Goal: Task Accomplishment & Management: Manage account settings

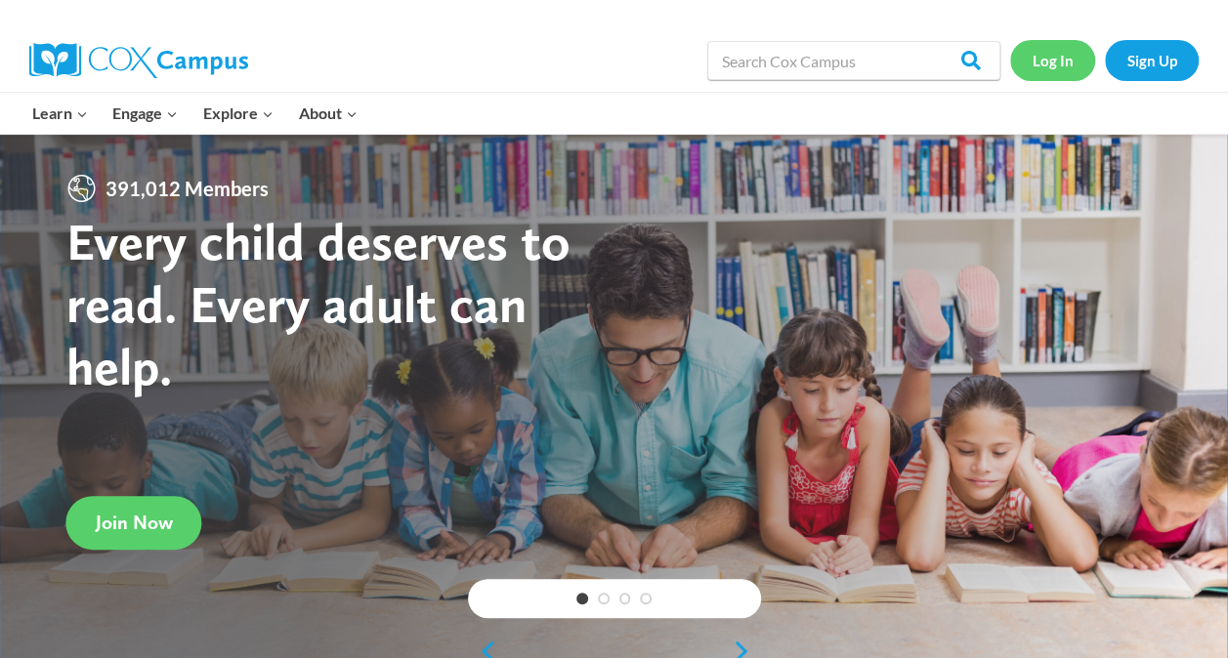
click at [1055, 59] on link "Log In" at bounding box center [1052, 60] width 85 height 40
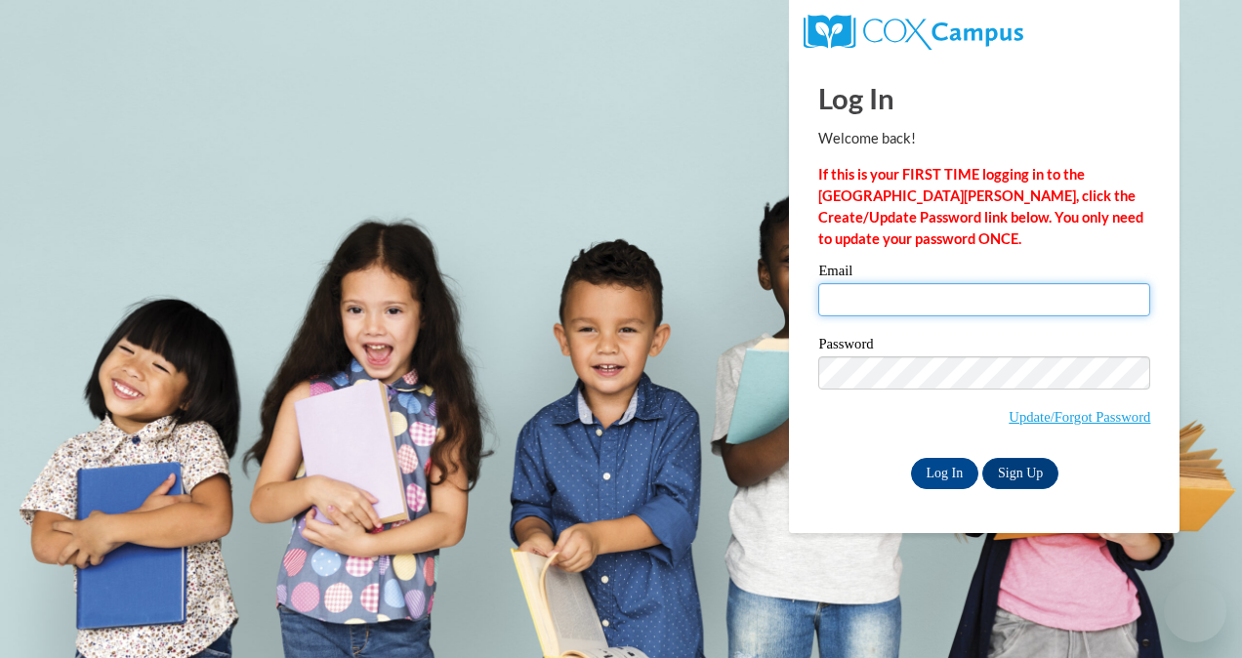
click at [943, 301] on input "Email" at bounding box center [984, 299] width 332 height 33
type input "mahaodeh718@gmail.com"
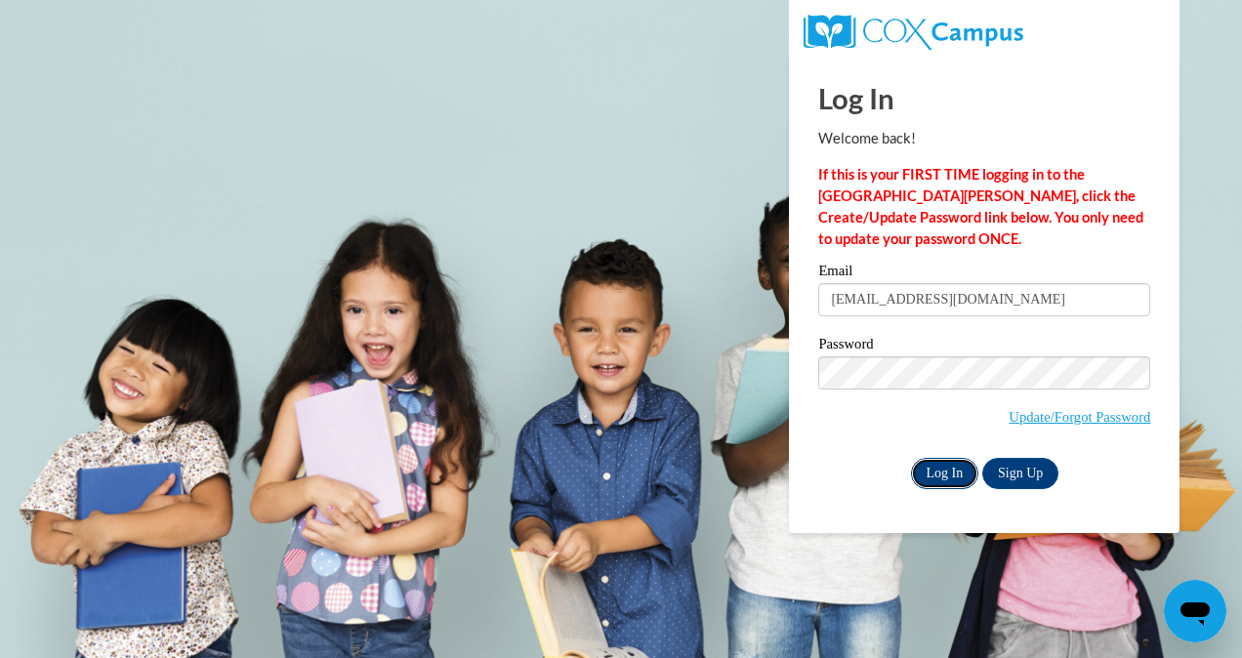
click at [949, 471] on input "Log In" at bounding box center [945, 473] width 68 height 31
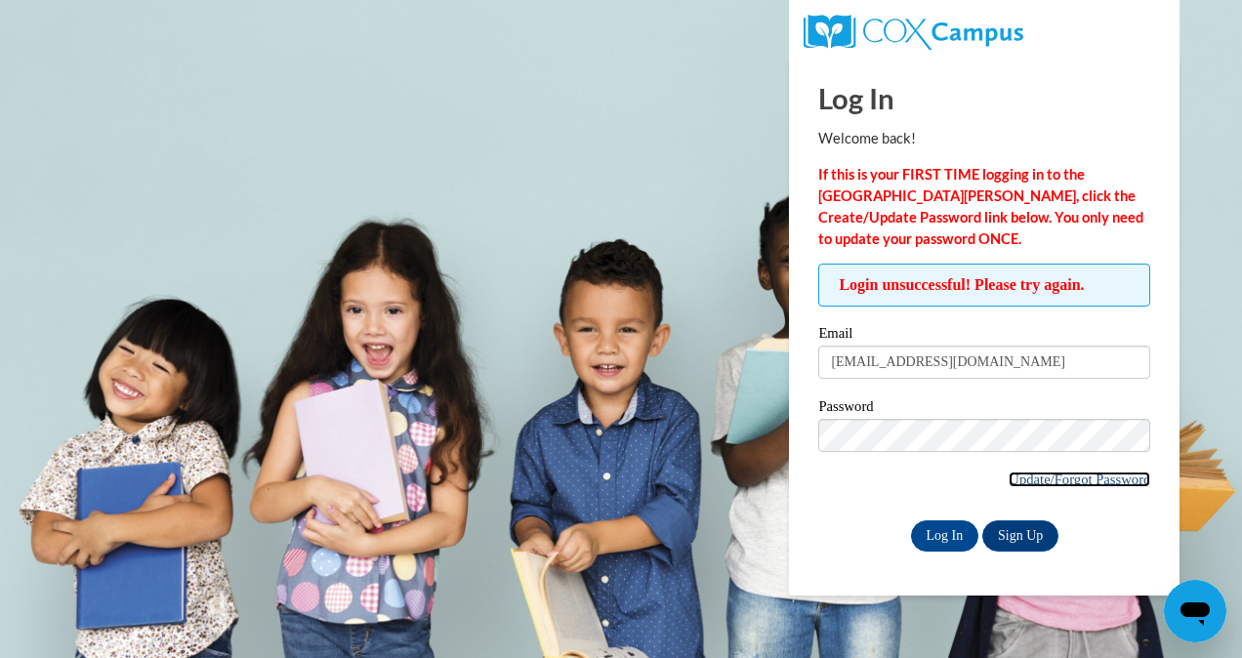
click at [1055, 472] on link "Update/Forgot Password" at bounding box center [1080, 480] width 142 height 16
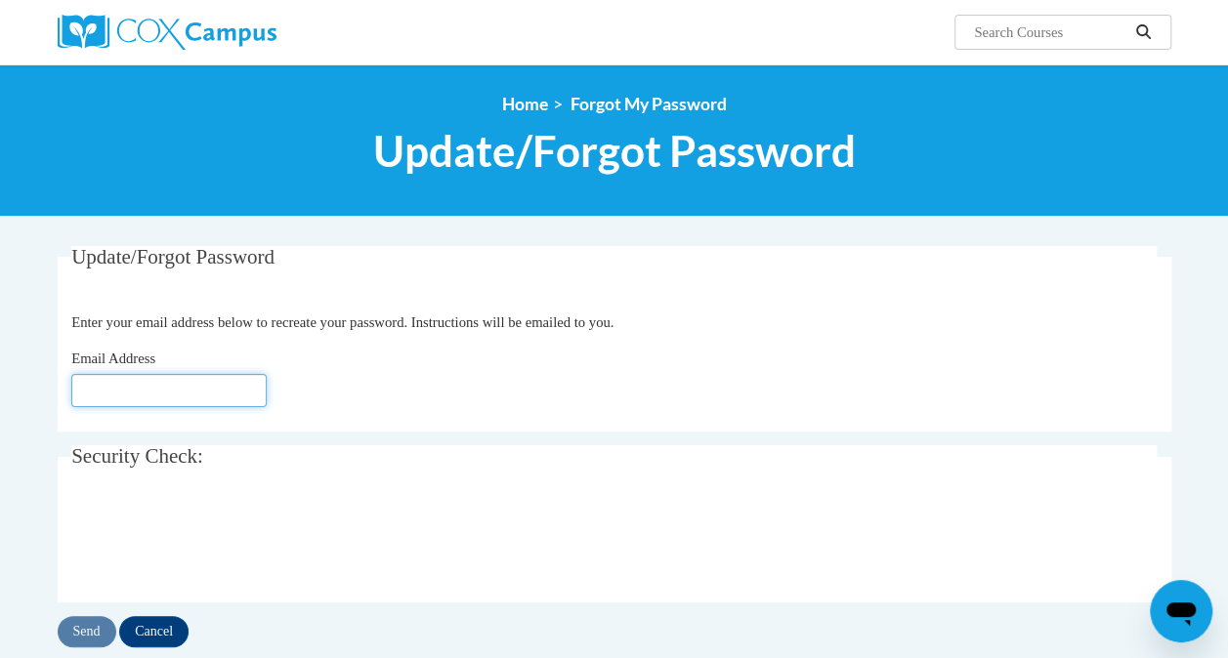
click at [120, 380] on input "Email Address" at bounding box center [168, 390] width 195 height 33
type input "[EMAIL_ADDRESS][DOMAIN_NAME]"
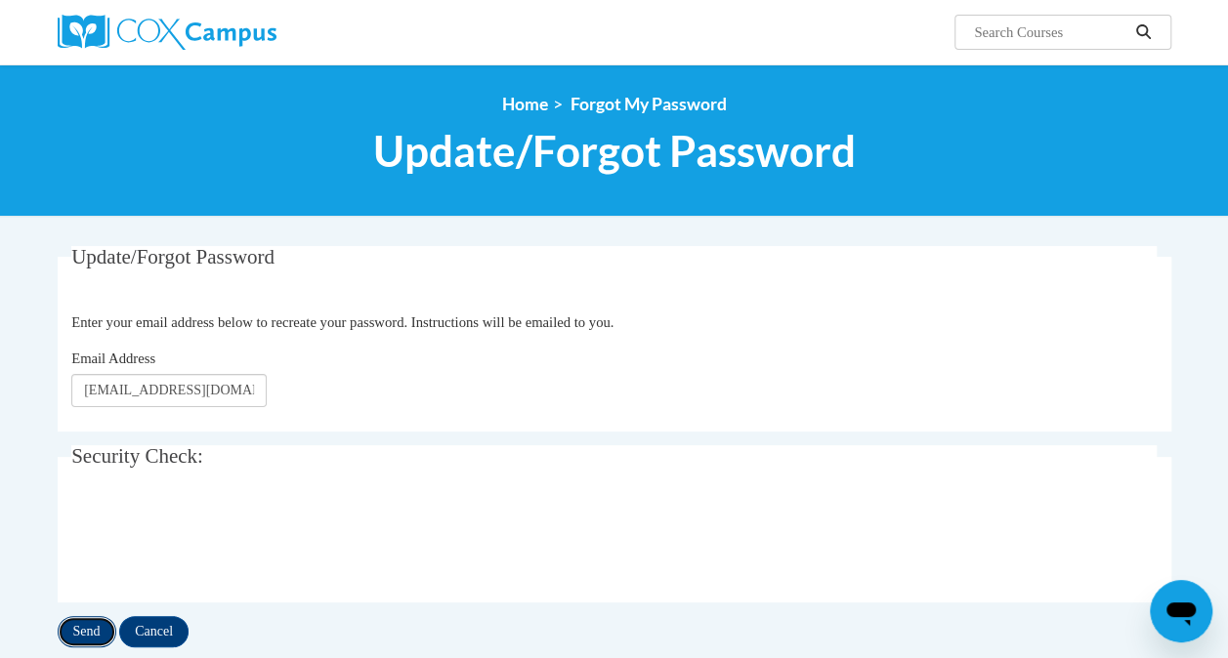
click at [84, 629] on input "Send" at bounding box center [87, 631] width 59 height 31
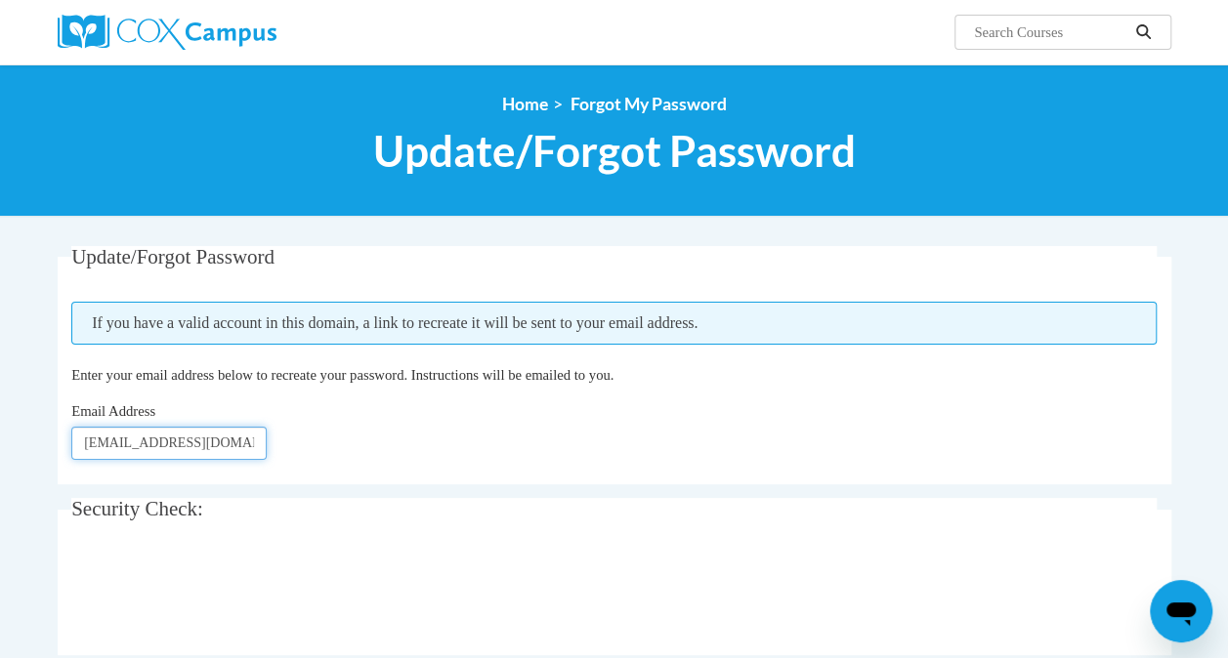
click at [260, 447] on input "kiddosplaylearingcenter@gmail.com" at bounding box center [168, 443] width 195 height 33
type input "[EMAIL_ADDRESS][DOMAIN_NAME]"
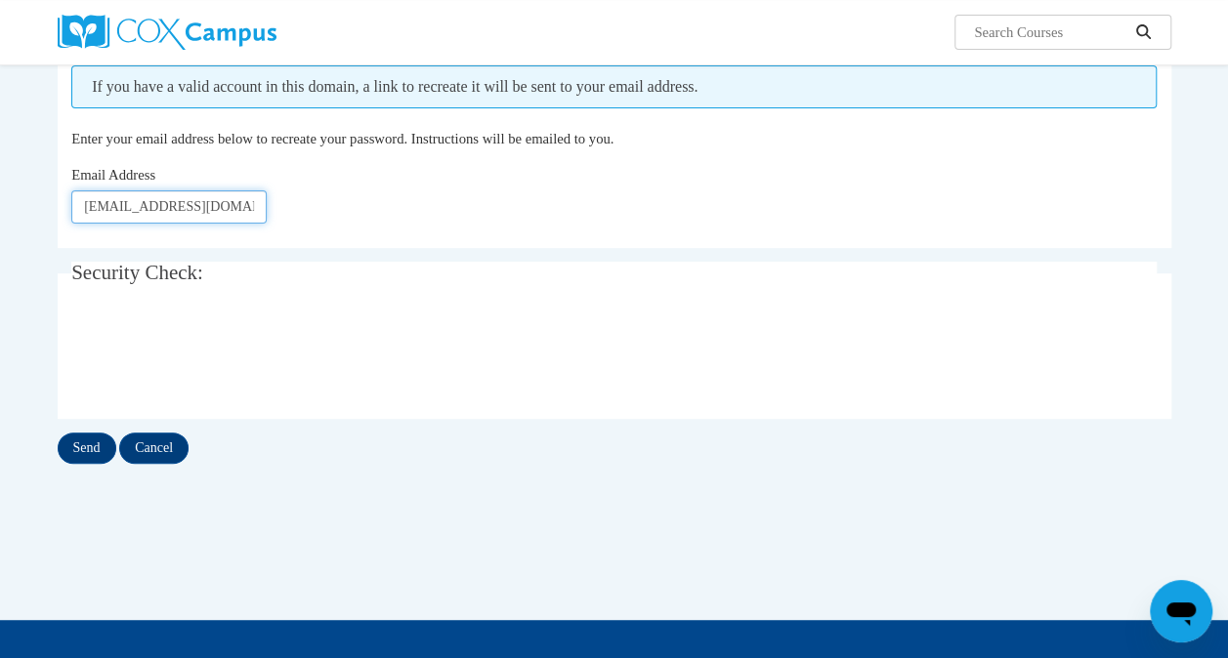
scroll to position [271, 0]
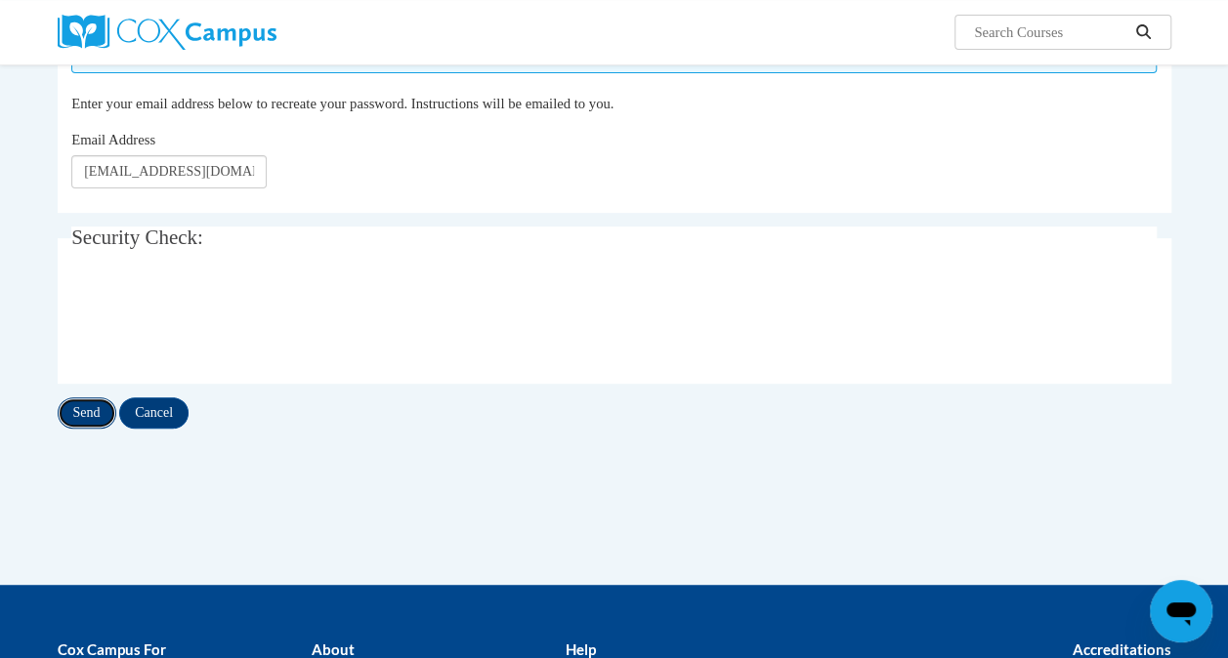
click at [78, 414] on input "Send" at bounding box center [87, 412] width 59 height 31
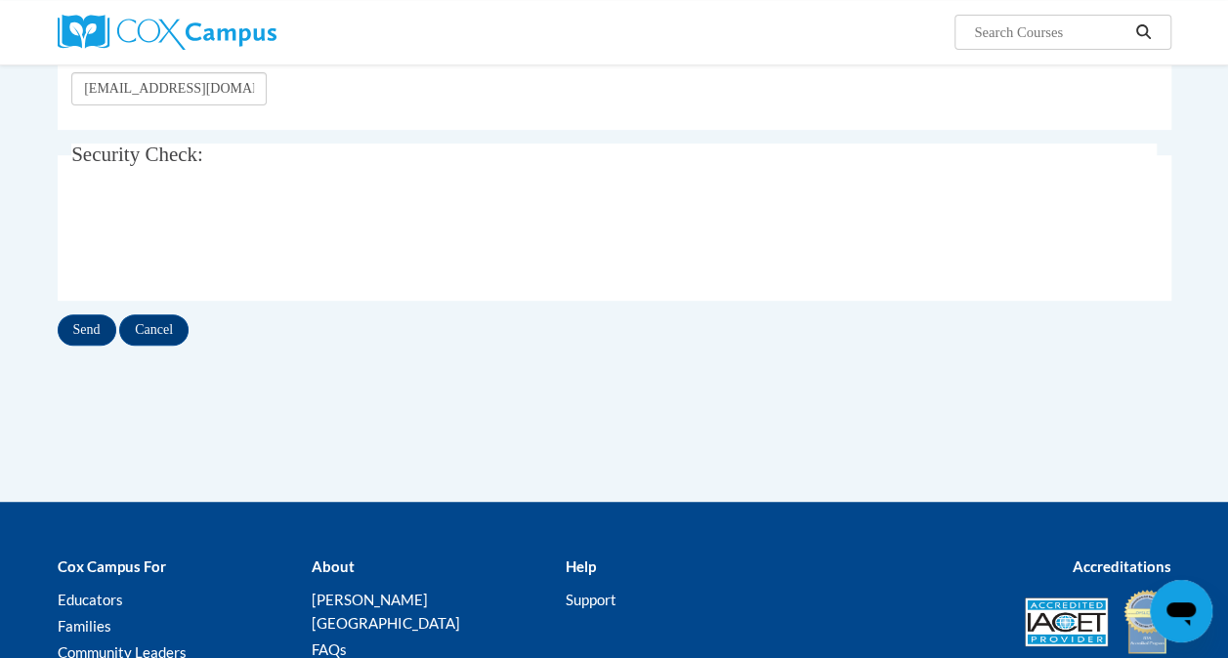
scroll to position [373, 0]
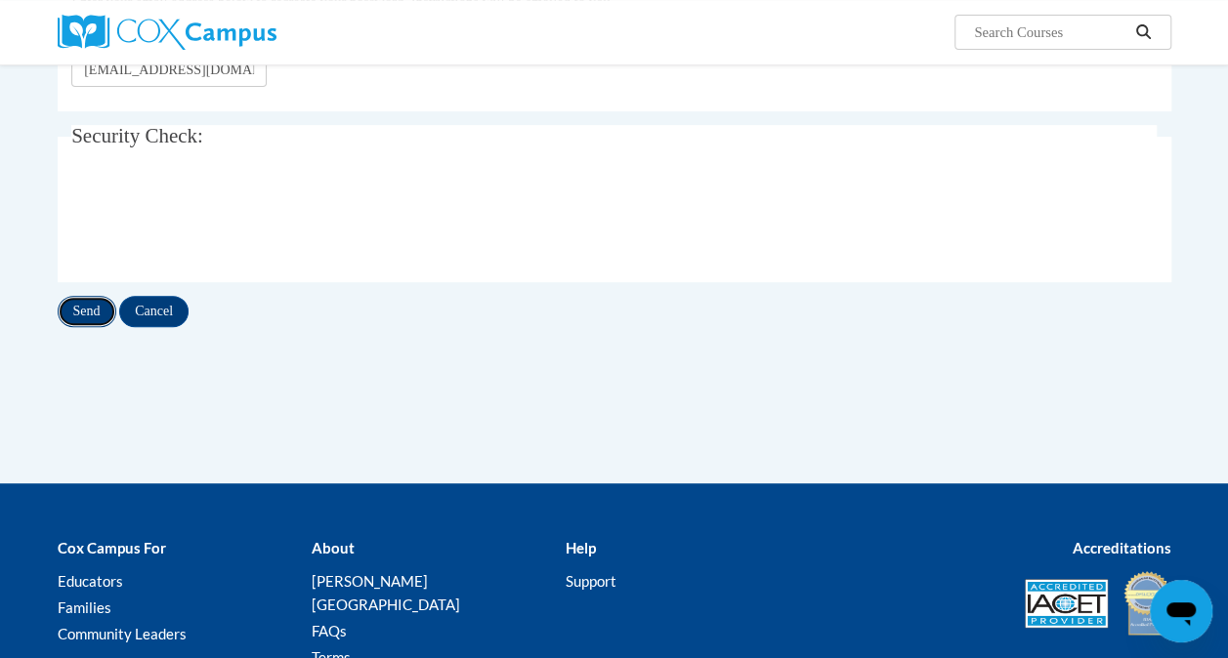
click at [90, 305] on input "Send" at bounding box center [87, 311] width 59 height 31
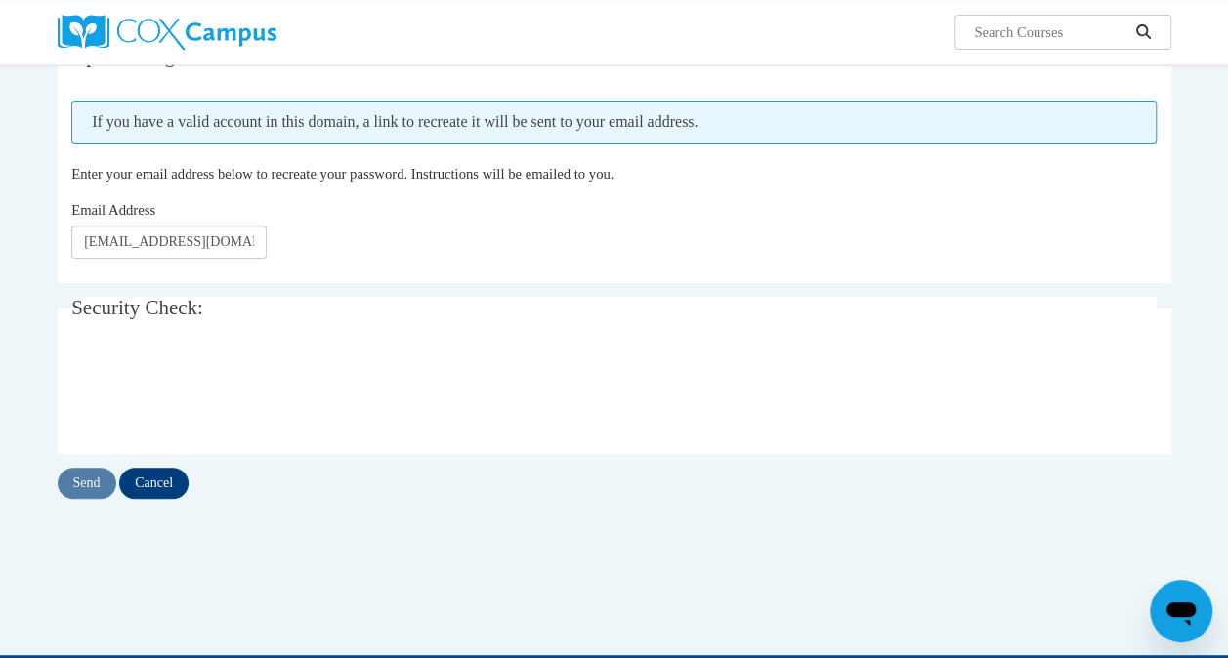
scroll to position [246, 0]
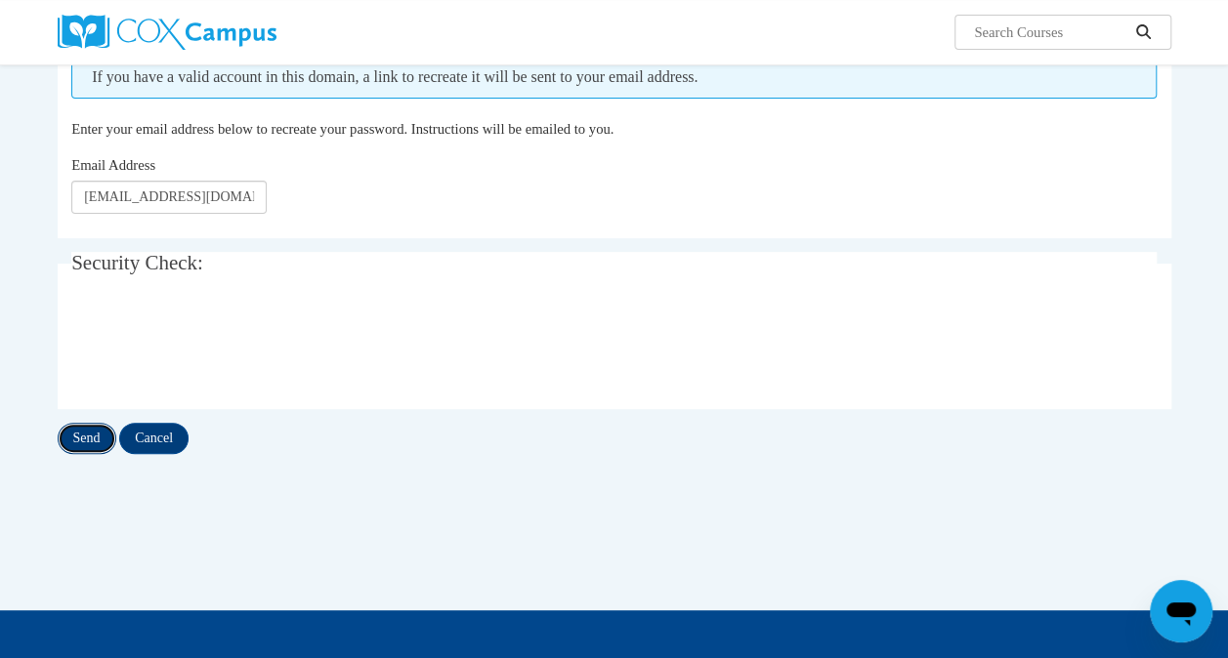
click at [91, 431] on input "Send" at bounding box center [87, 438] width 59 height 31
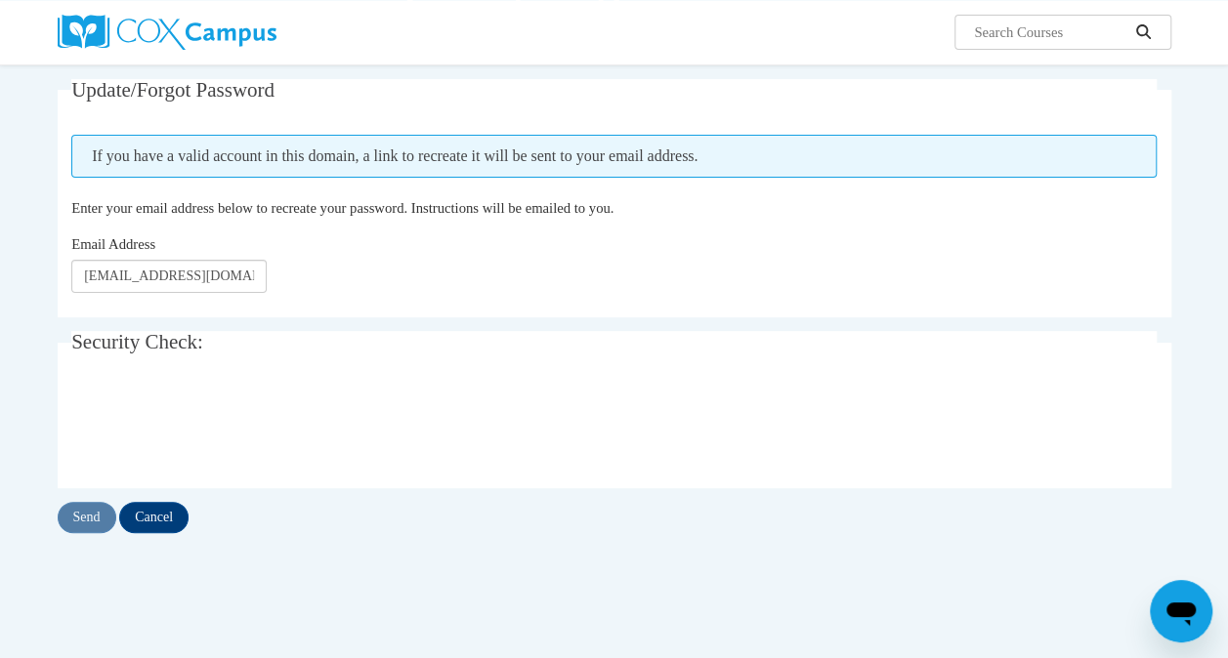
scroll to position [181, 0]
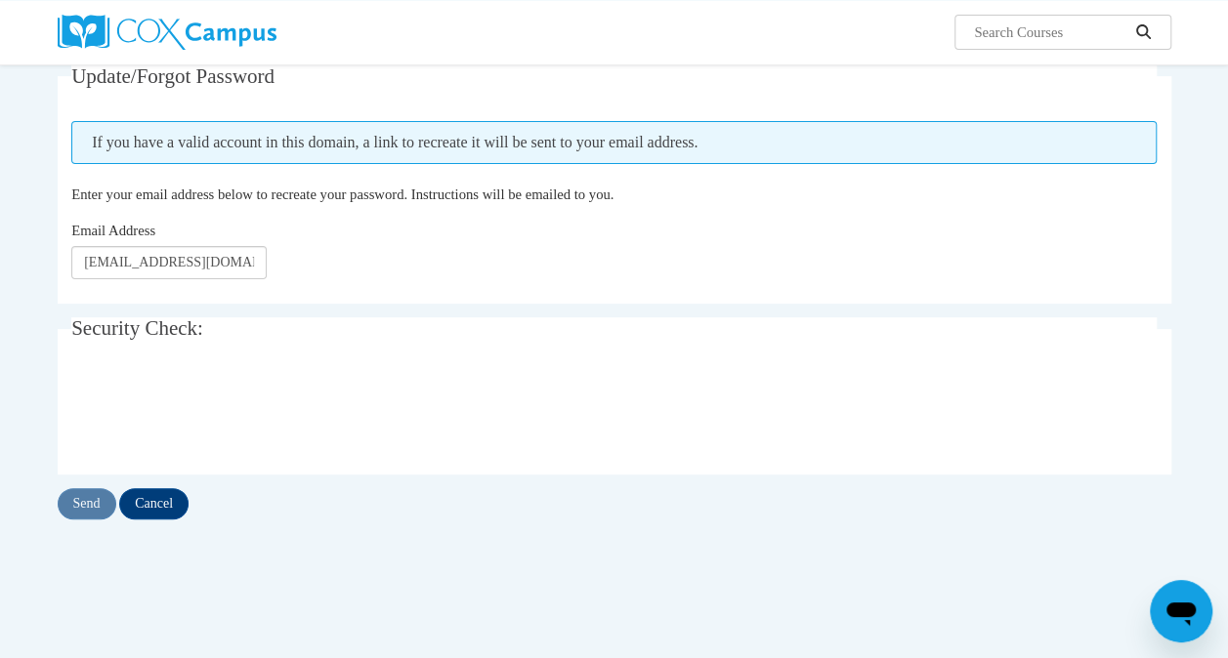
click at [1188, 605] on icon "Open messaging window" at bounding box center [1180, 614] width 29 height 23
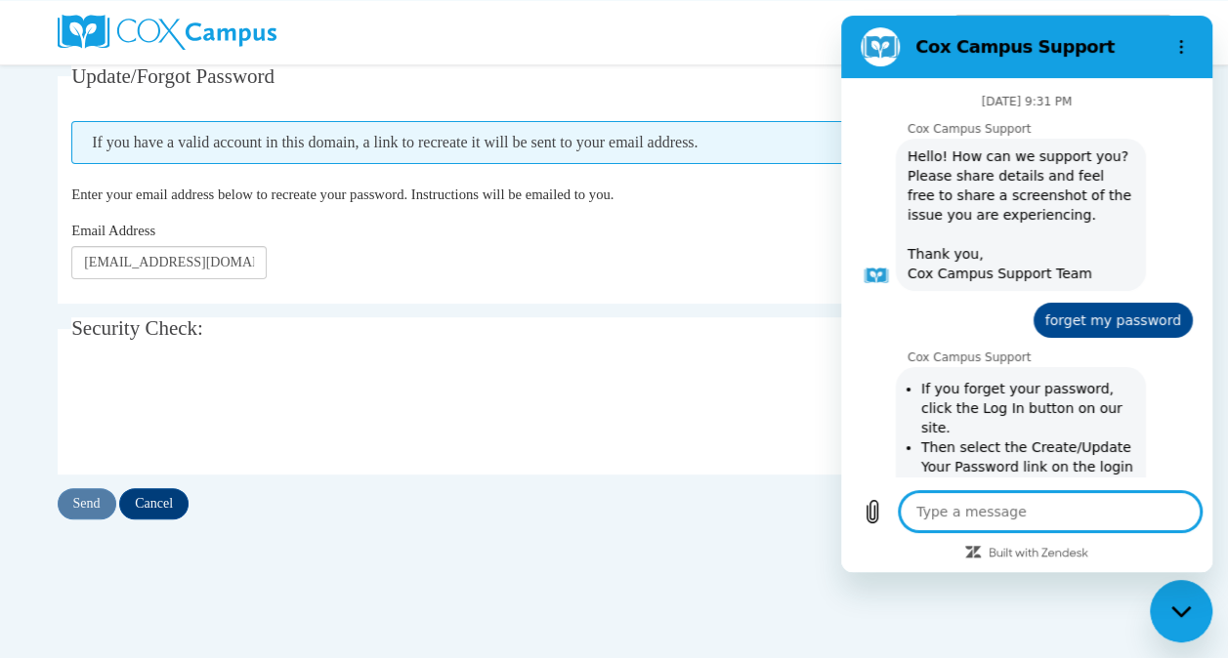
scroll to position [666, 0]
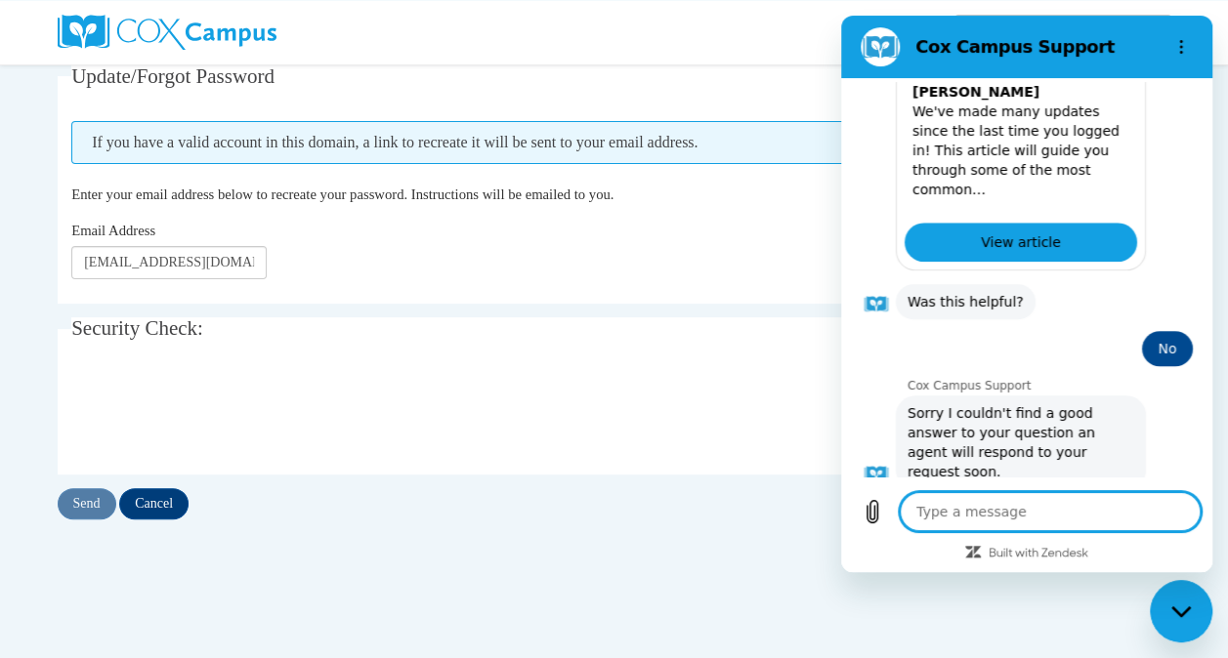
click at [937, 510] on textarea at bounding box center [1049, 511] width 301 height 39
type textarea "i"
type textarea "x"
type textarea "i"
type textarea "x"
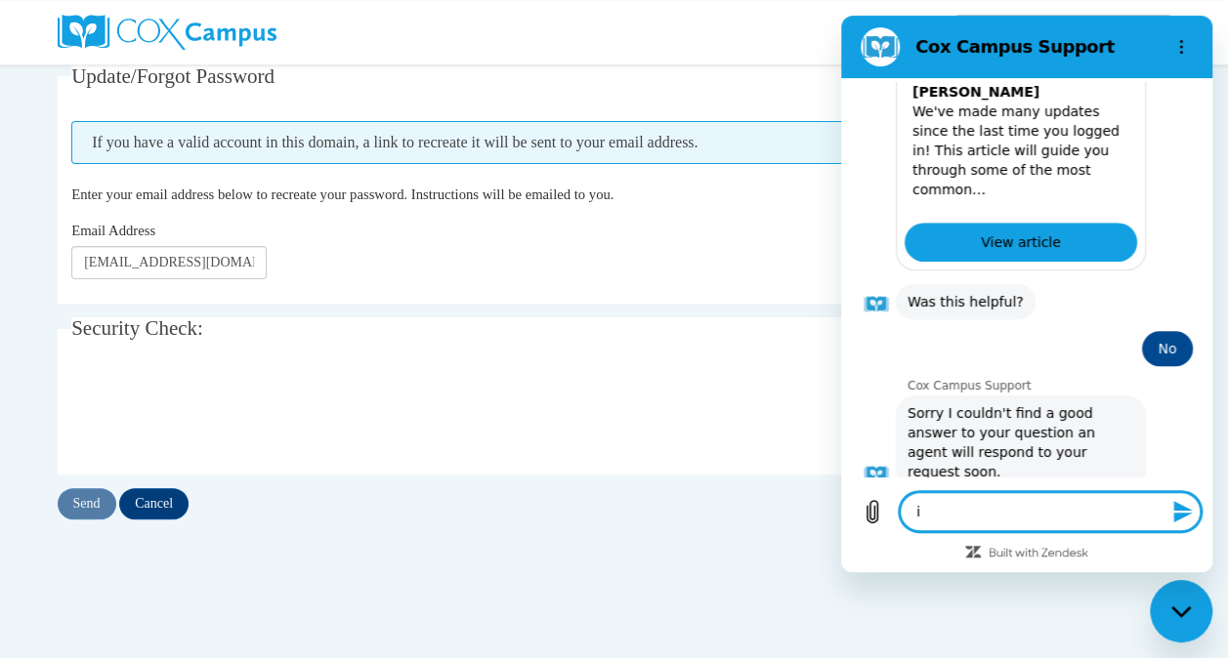
type textarea "i f"
type textarea "x"
type textarea "i fo"
type textarea "x"
type textarea "i for"
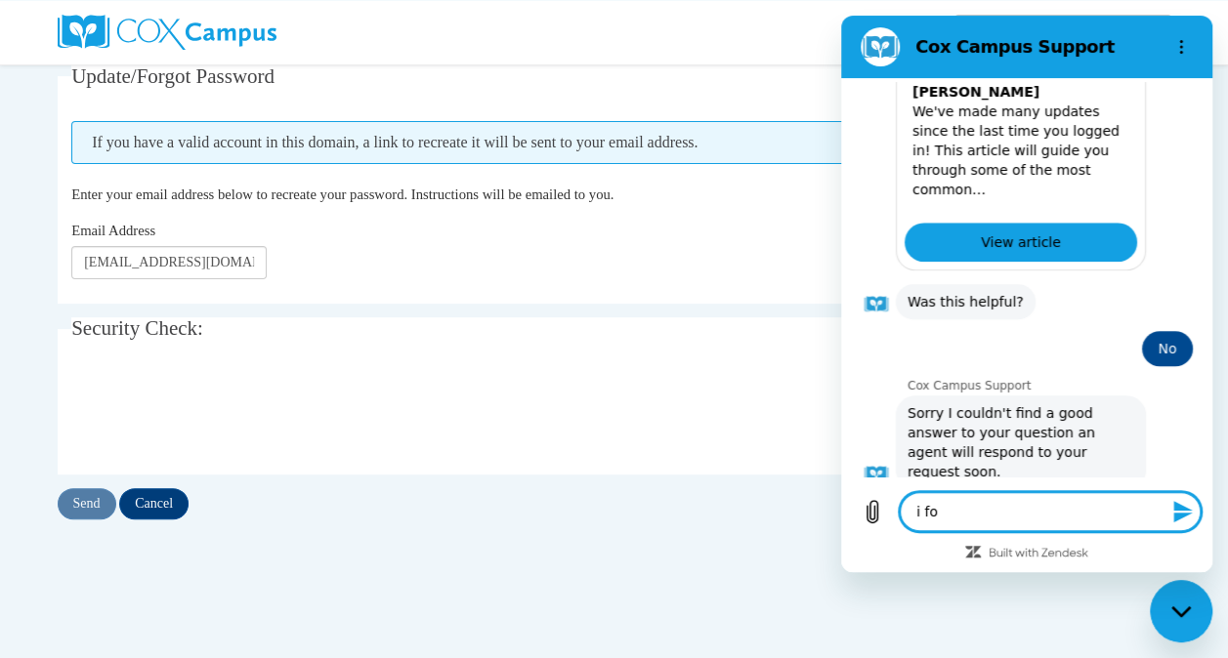
type textarea "x"
type textarea "i forg"
type textarea "x"
type textarea "i forge"
type textarea "x"
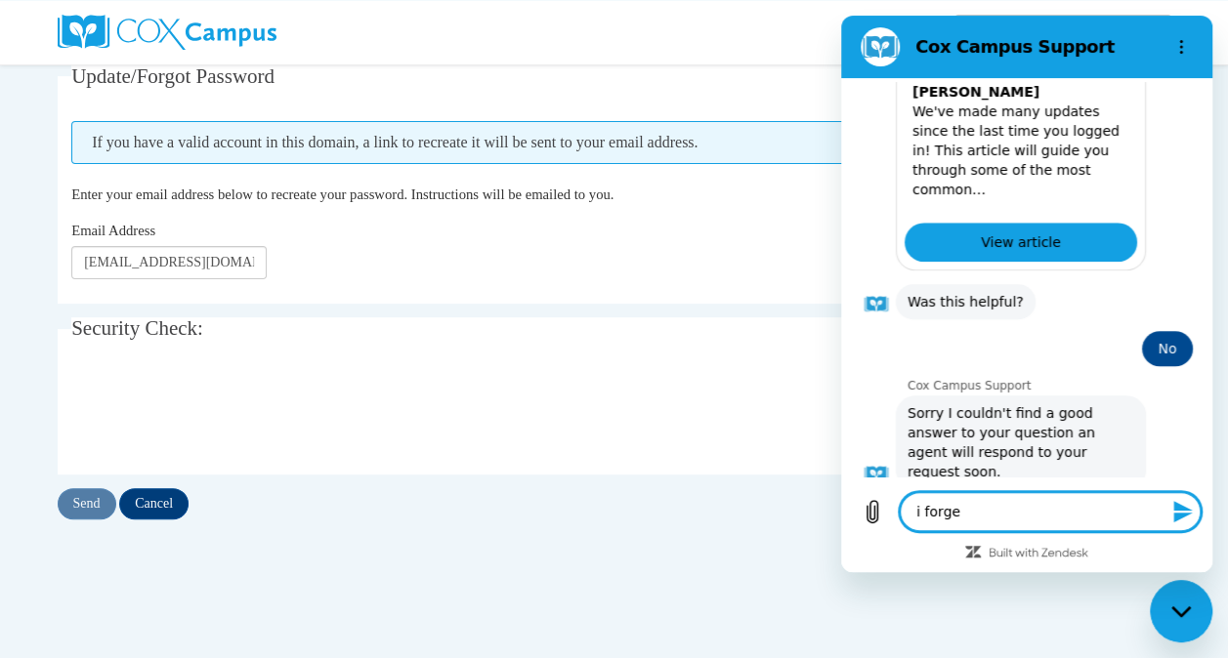
type textarea "i forget"
type textarea "x"
type textarea "i forget"
type textarea "x"
type textarea "i forget m"
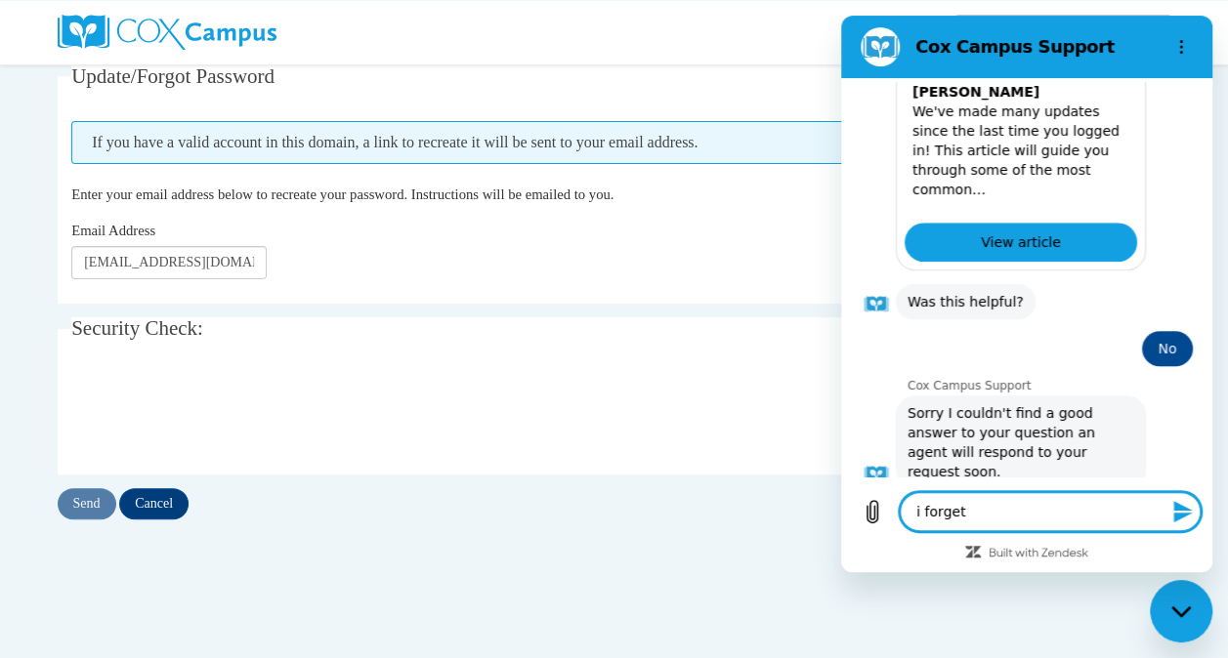
type textarea "x"
type textarea "i forget my"
type textarea "x"
type textarea "i forget my"
type textarea "x"
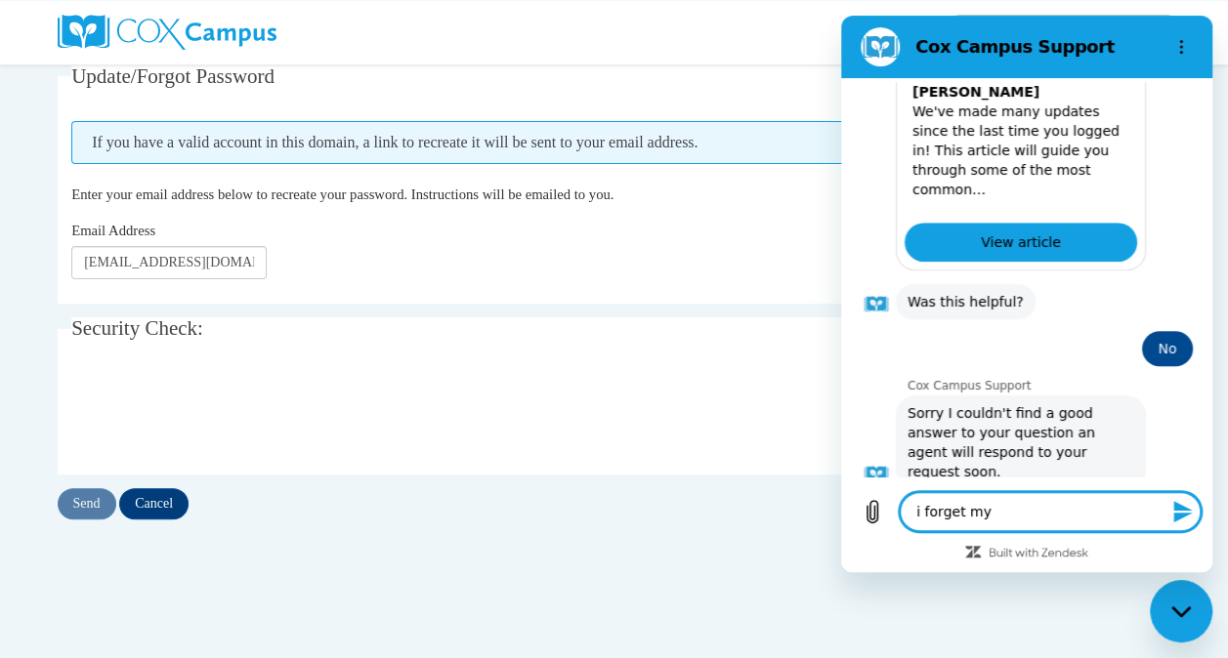
type textarea "i forget my p"
type textarea "x"
type textarea "i forget my pa"
type textarea "x"
type textarea "i forget my pas"
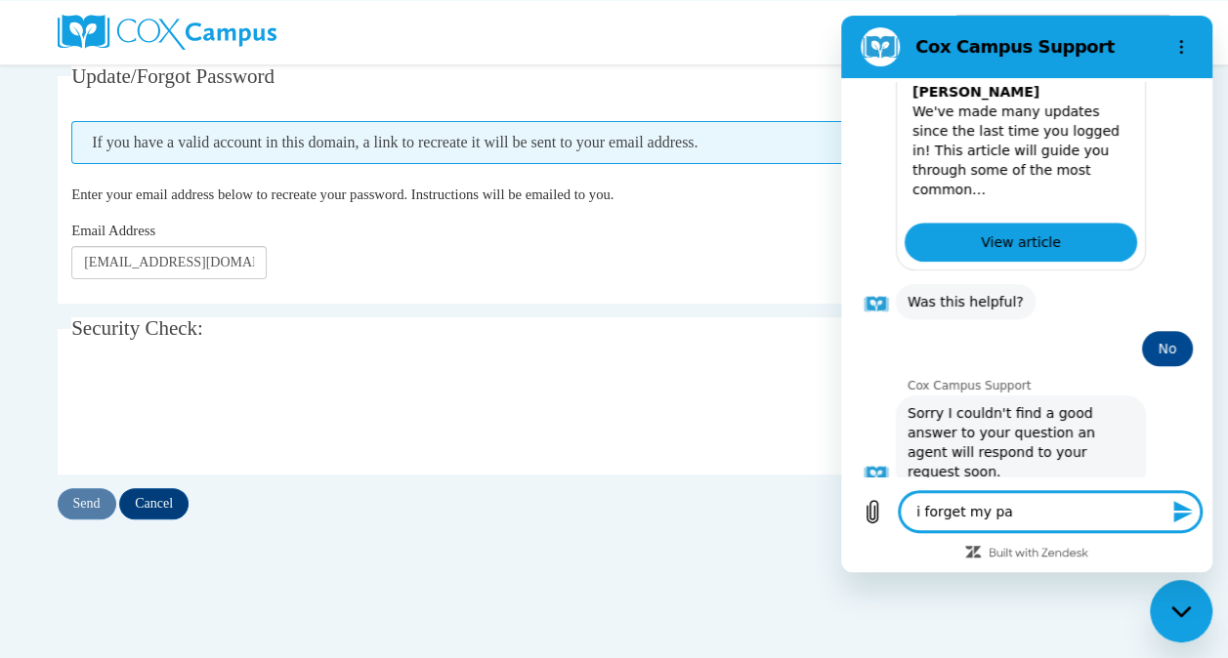
type textarea "x"
type textarea "i forget my pass"
type textarea "x"
type textarea "i forget my passc"
type textarea "x"
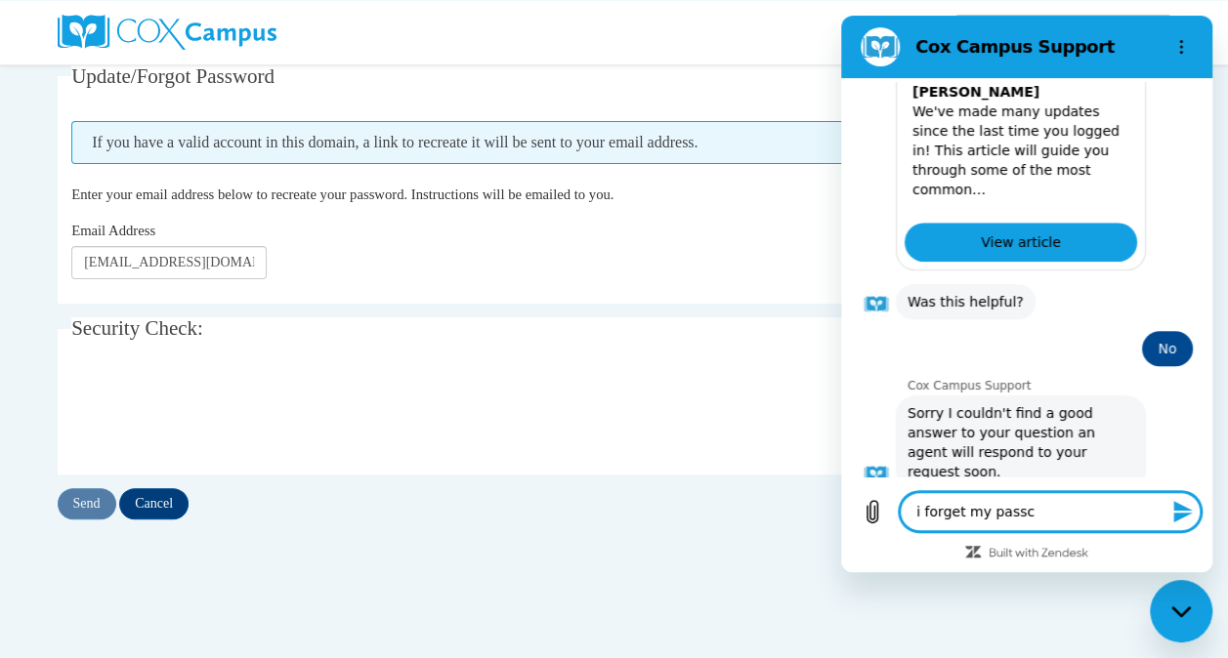
type textarea "i forget my passco"
type textarea "x"
type textarea "i forget my passcod"
type textarea "x"
type textarea "i forget my passcode"
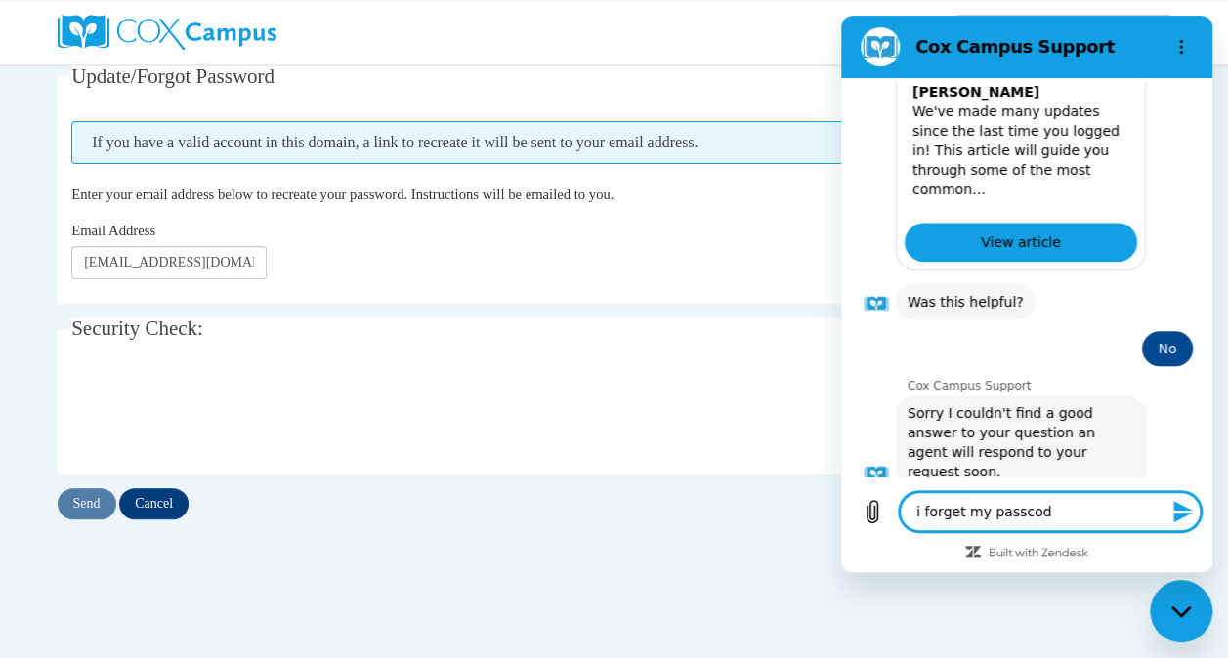
type textarea "x"
type textarea "i forget my passcode"
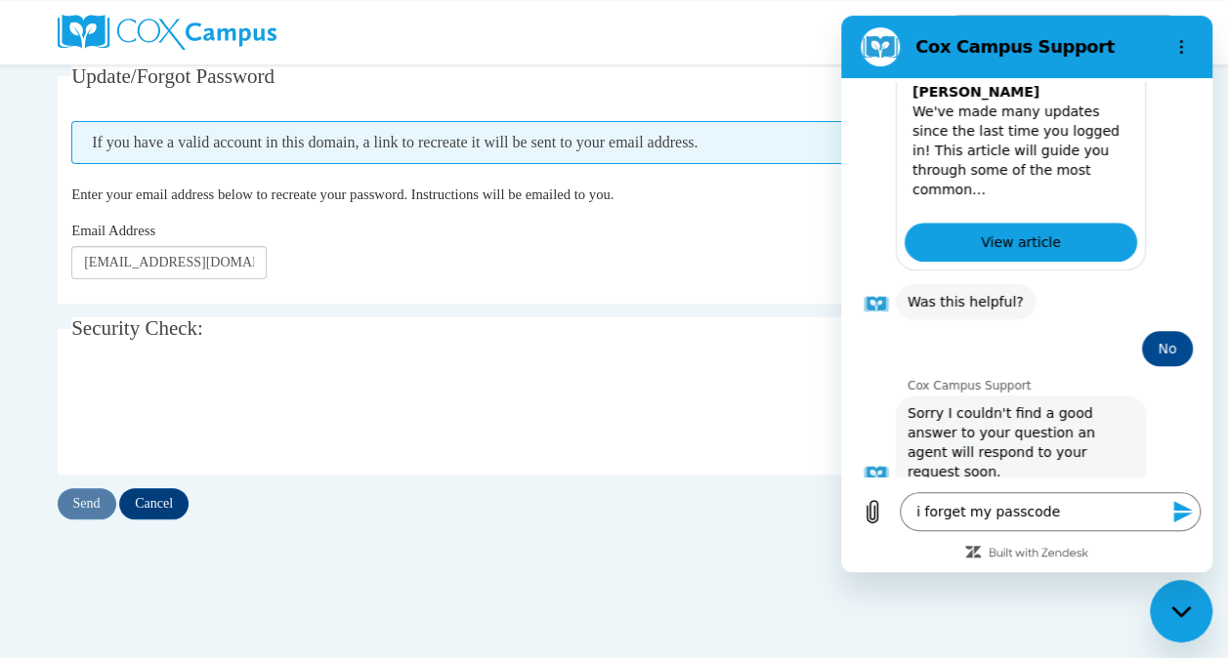
click at [1179, 515] on icon "Send message" at bounding box center [1182, 511] width 19 height 21
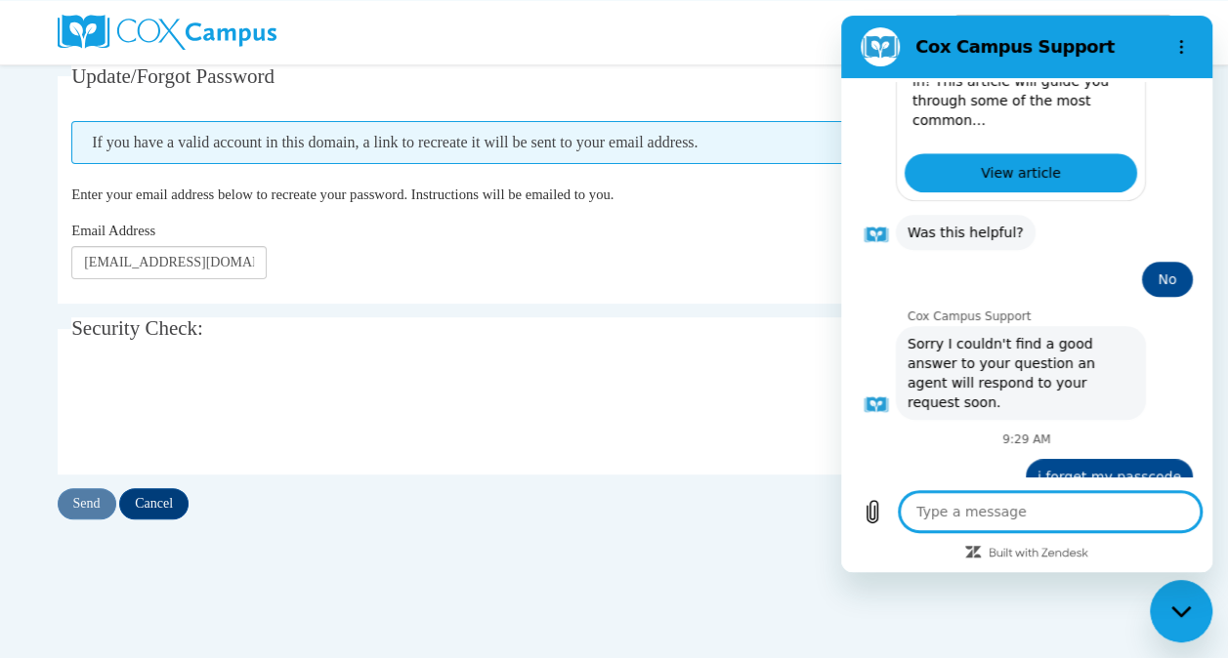
scroll to position [733, 0]
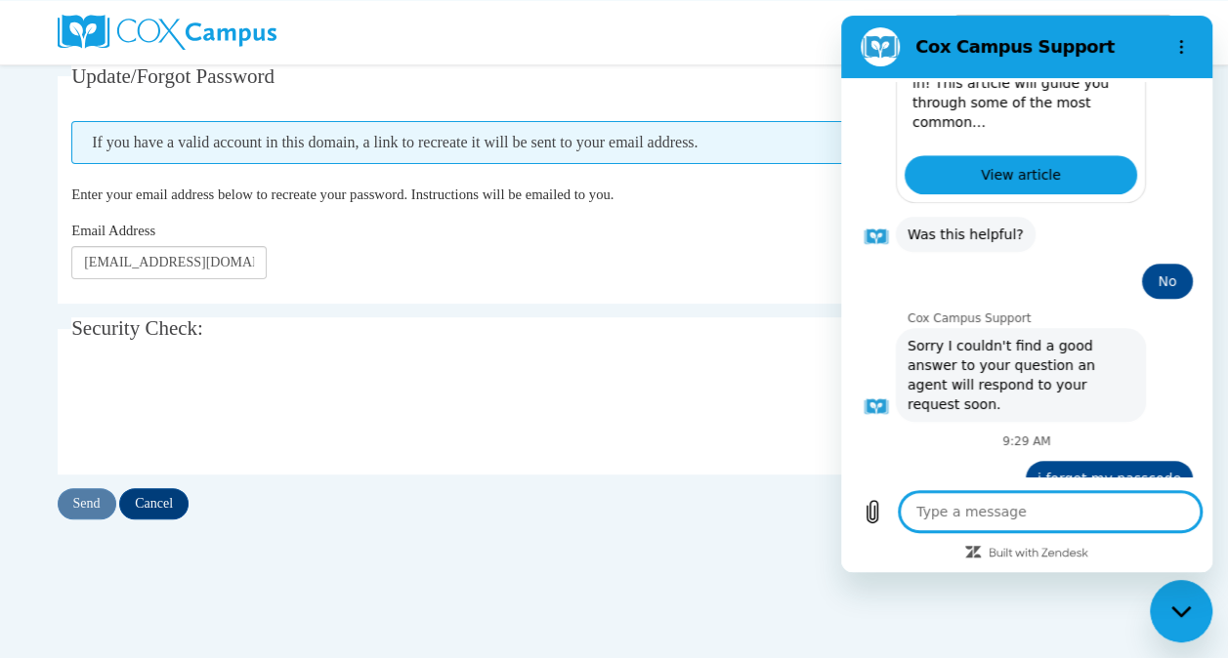
type textarea "x"
type textarea "i"
type textarea "x"
type textarea "id"
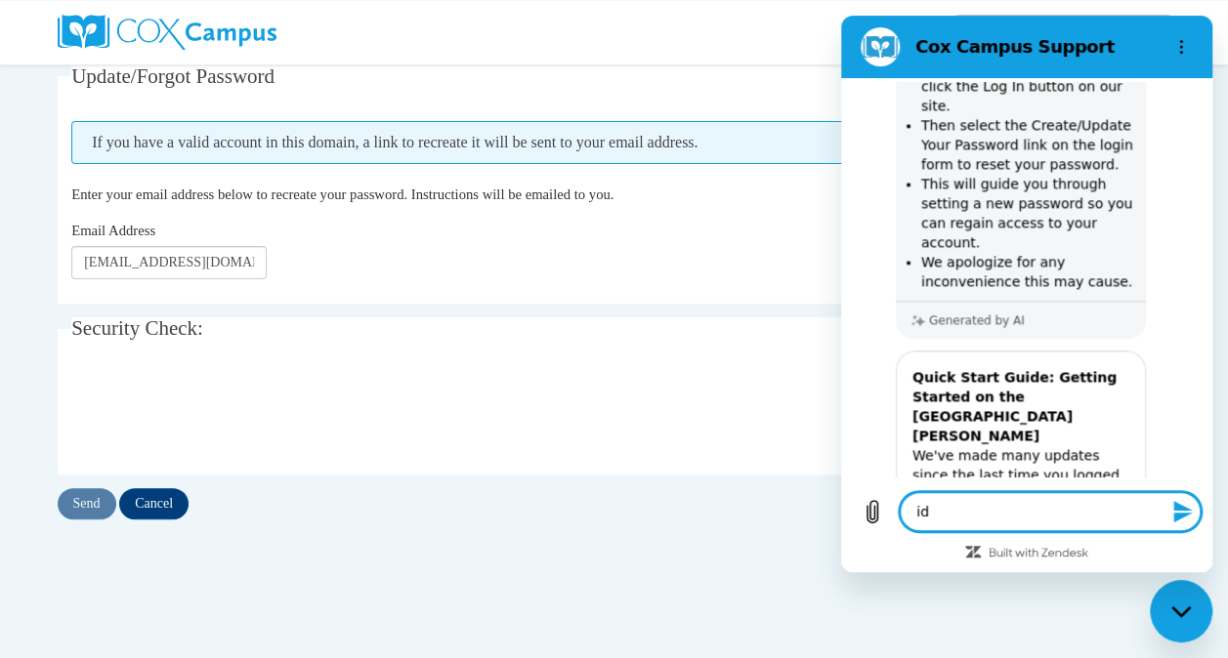
type textarea "x"
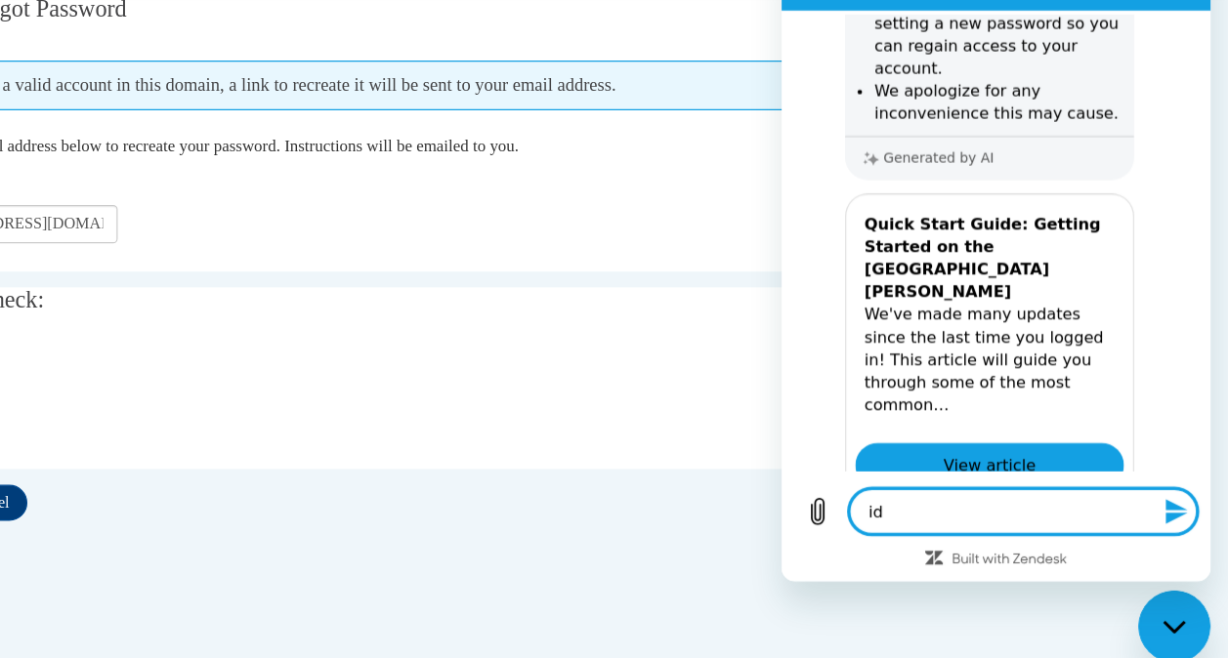
scroll to position [181, 0]
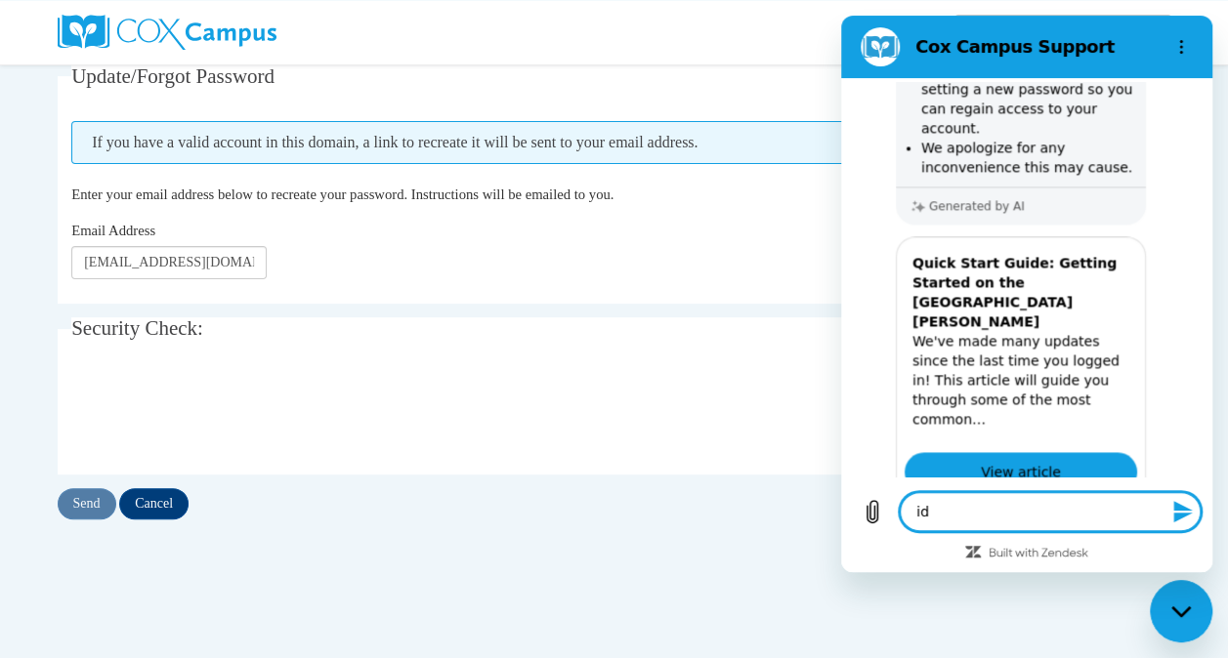
type textarea "id"
click at [914, 331] on p "We've made many updates since the last time you logged in! This article will gu…" at bounding box center [1020, 380] width 217 height 98
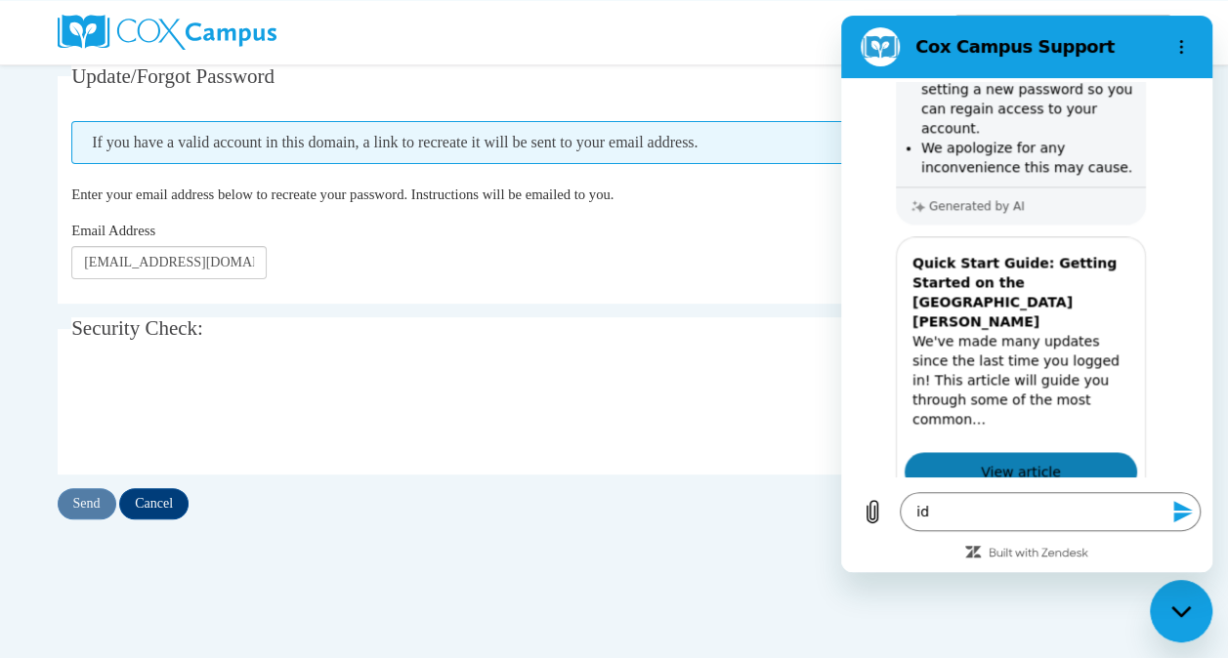
click at [1017, 460] on span "View article" at bounding box center [1021, 471] width 80 height 23
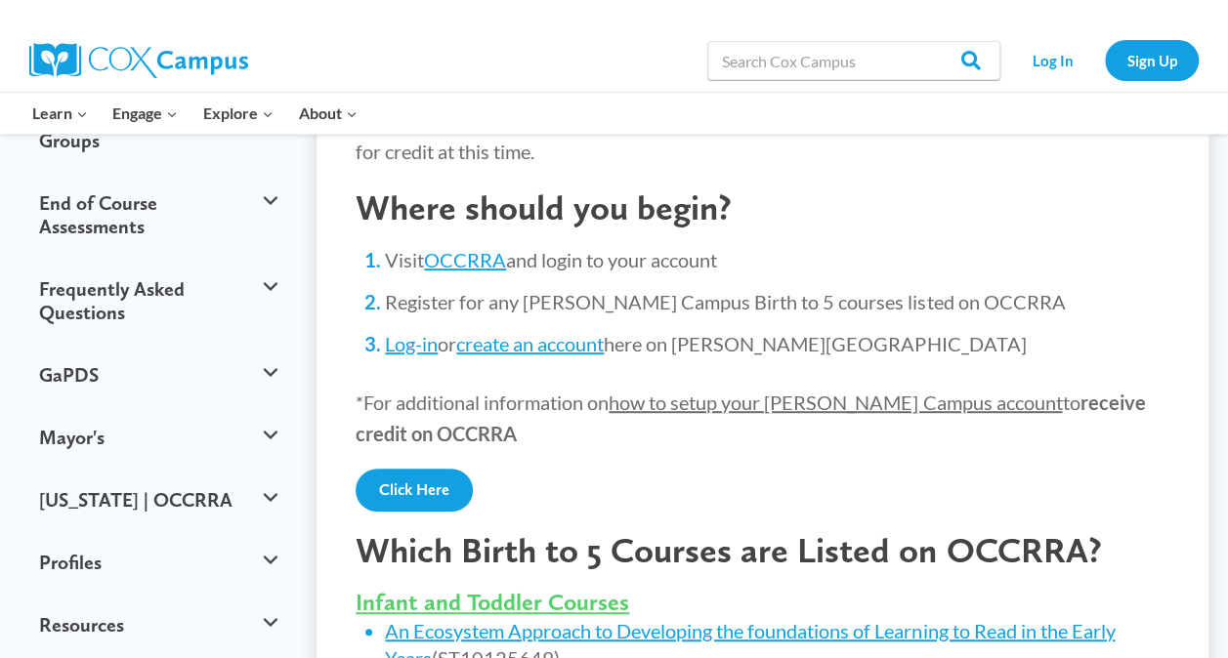
scroll to position [395, 0]
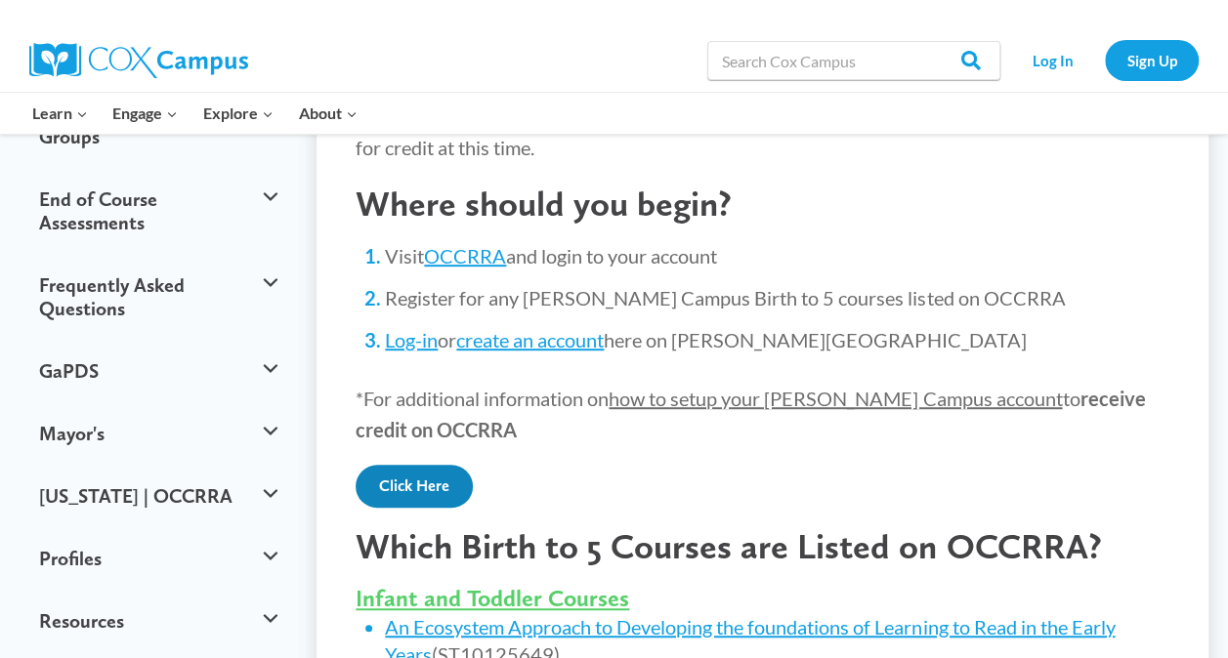
click at [417, 465] on link "Click Here" at bounding box center [413, 486] width 117 height 43
click at [427, 328] on link "Log-in" at bounding box center [411, 339] width 53 height 23
click at [459, 244] on link "OCCRRA" at bounding box center [465, 255] width 82 height 23
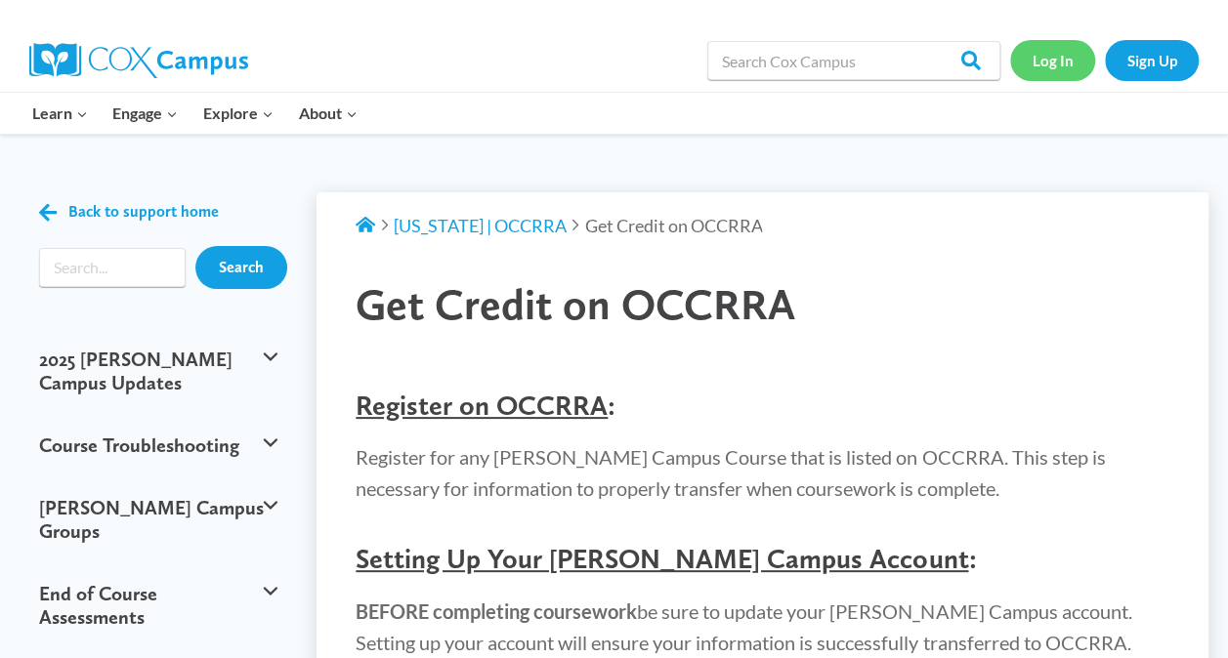
click at [1068, 63] on link "Log In" at bounding box center [1052, 60] width 85 height 40
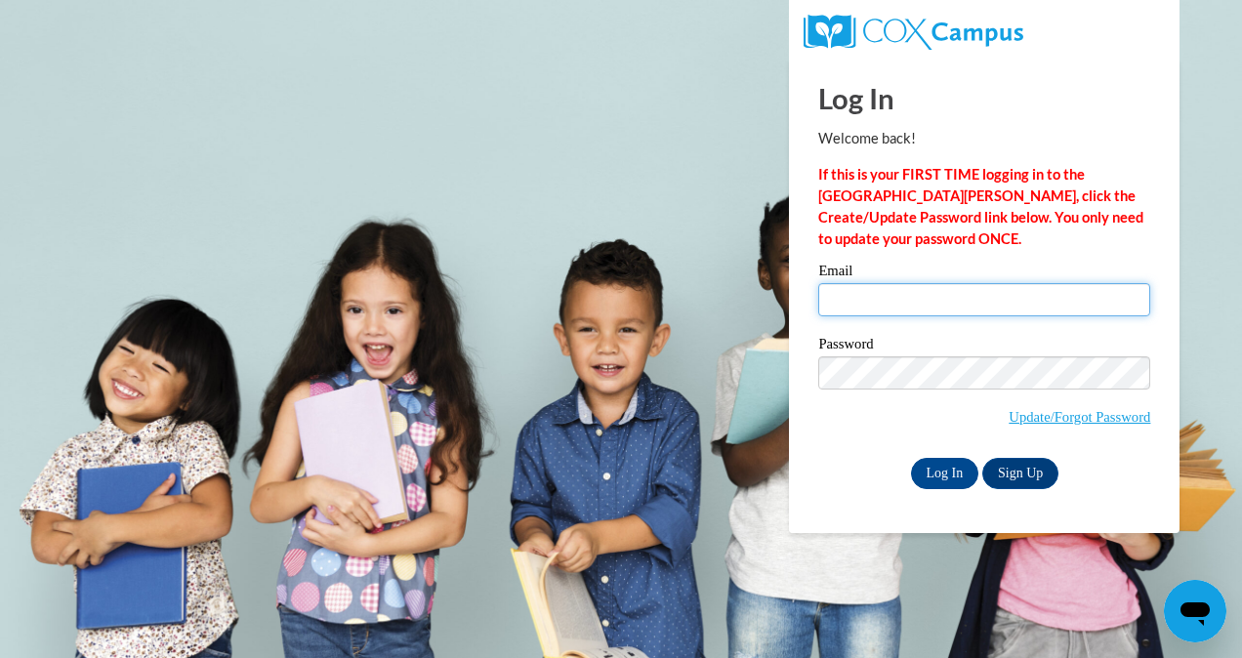
click at [995, 297] on input "Email" at bounding box center [984, 299] width 332 height 33
type input "[EMAIL_ADDRESS][DOMAIN_NAME]"
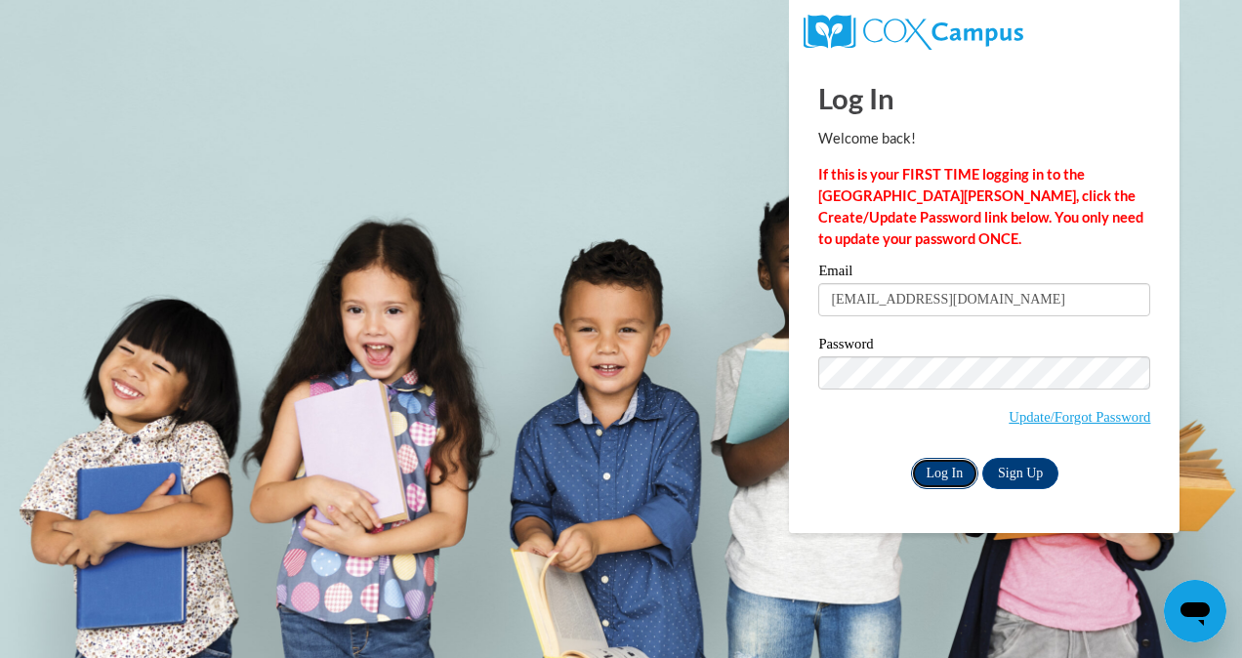
click at [933, 467] on input "Log In" at bounding box center [945, 473] width 68 height 31
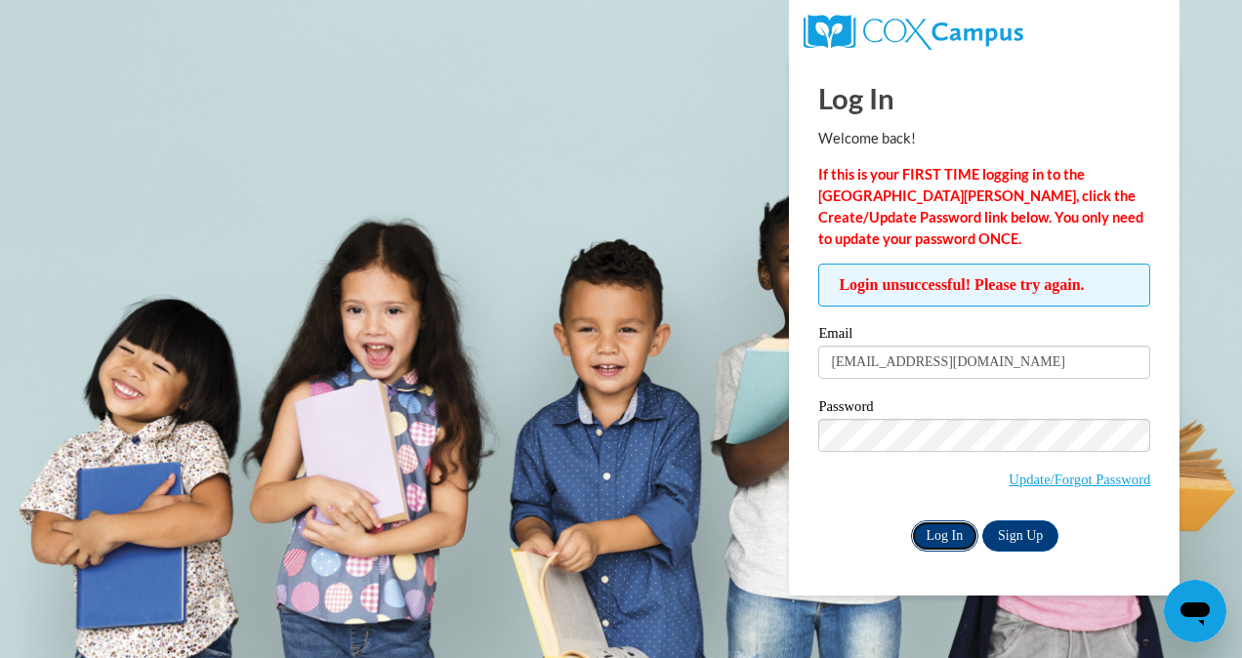
click at [947, 529] on input "Log In" at bounding box center [945, 536] width 68 height 31
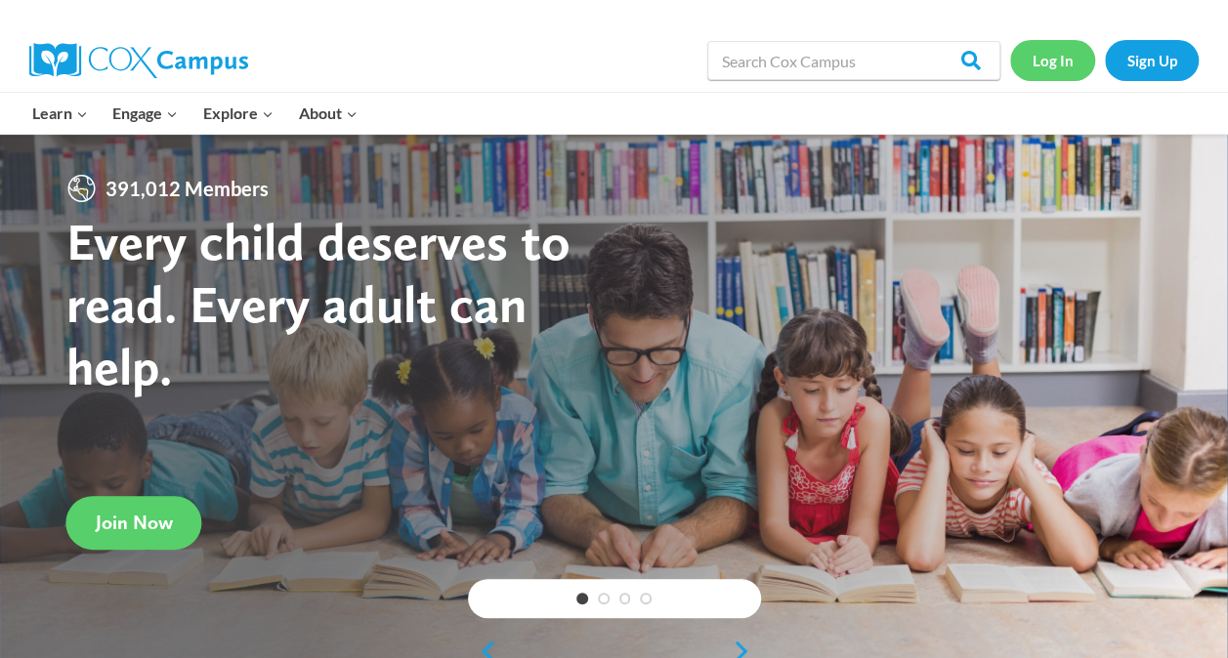
click at [1058, 54] on link "Log In" at bounding box center [1052, 60] width 85 height 40
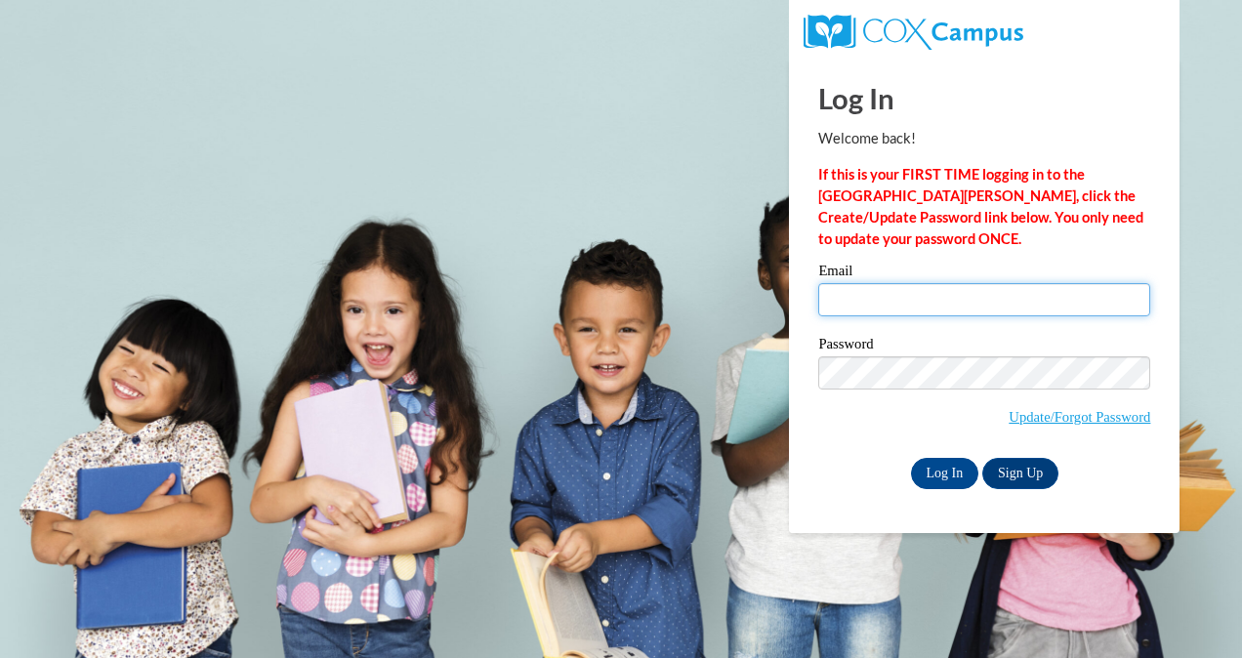
click at [979, 289] on input "Email" at bounding box center [984, 299] width 332 height 33
type input "[EMAIL_ADDRESS][DOMAIN_NAME]"
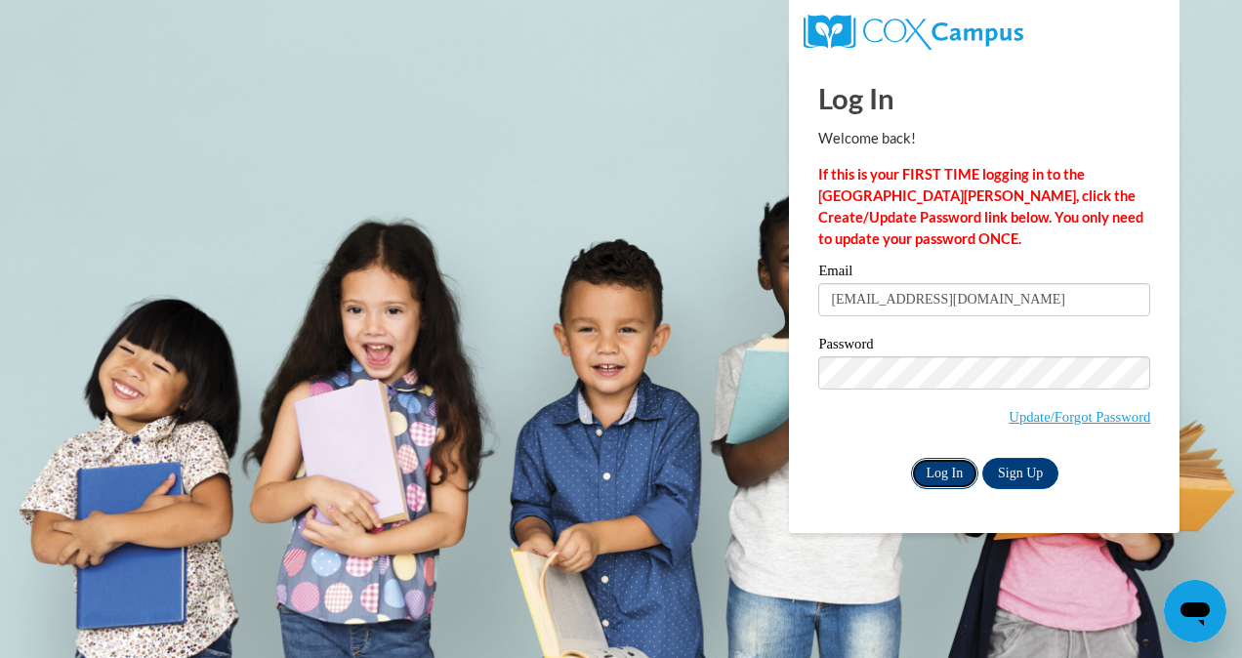
click at [942, 473] on input "Log In" at bounding box center [945, 473] width 68 height 31
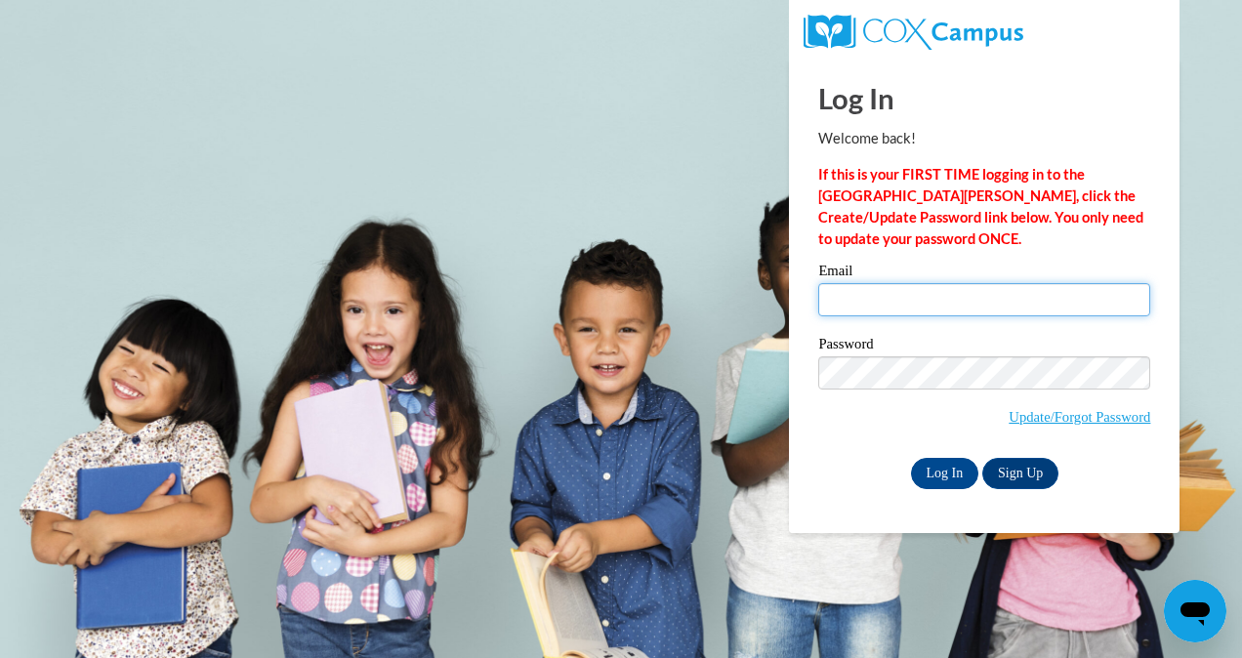
click at [856, 290] on input "Email" at bounding box center [984, 299] width 332 height 33
type input "[EMAIL_ADDRESS][DOMAIN_NAME]"
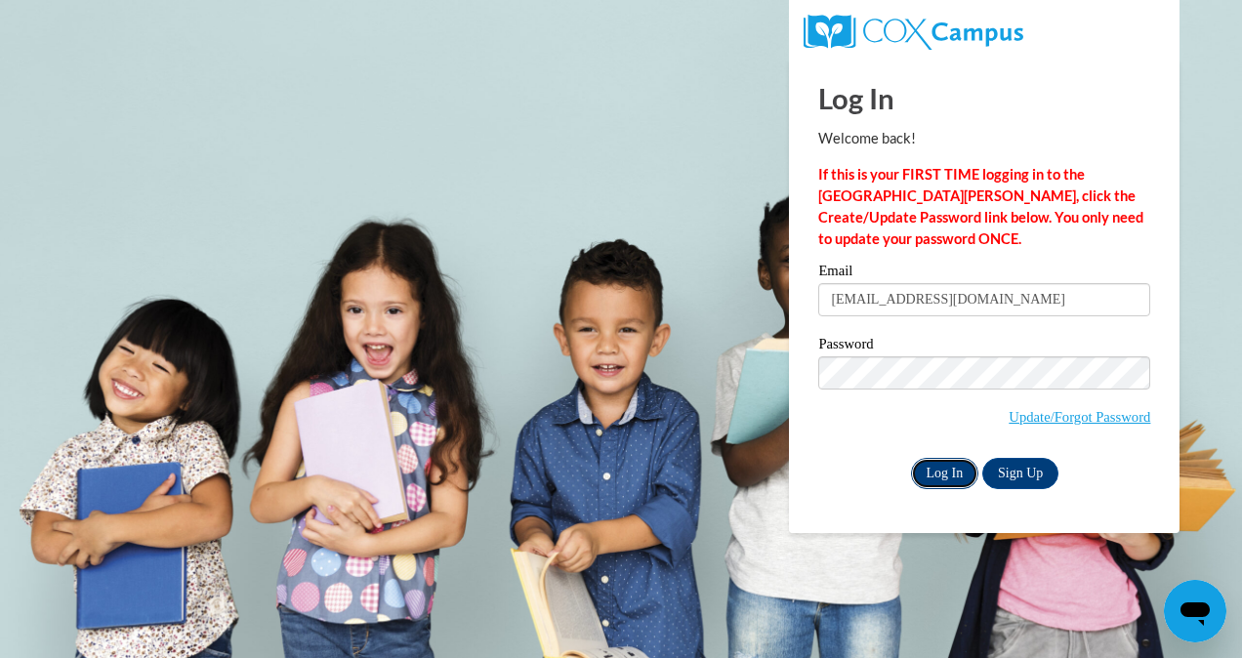
click at [927, 475] on input "Log In" at bounding box center [945, 473] width 68 height 31
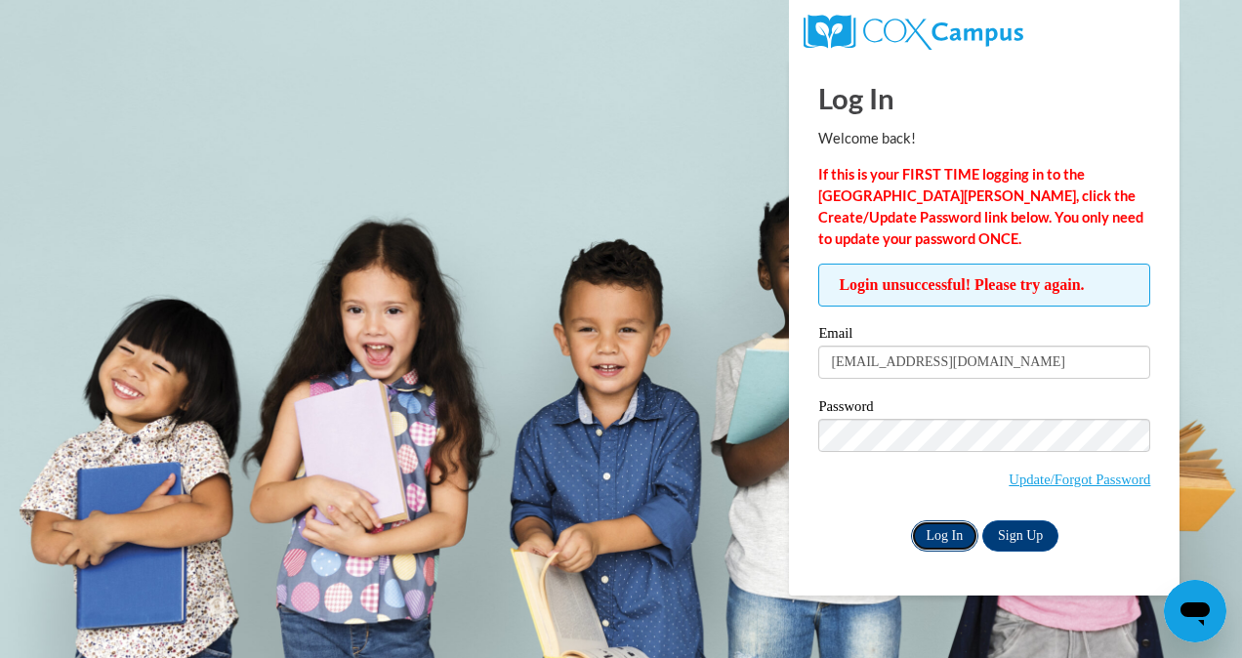
click at [939, 539] on input "Log In" at bounding box center [945, 536] width 68 height 31
click at [973, 474] on span "Update/Forgot Password" at bounding box center [984, 459] width 332 height 81
